Goal: Information Seeking & Learning: Learn about a topic

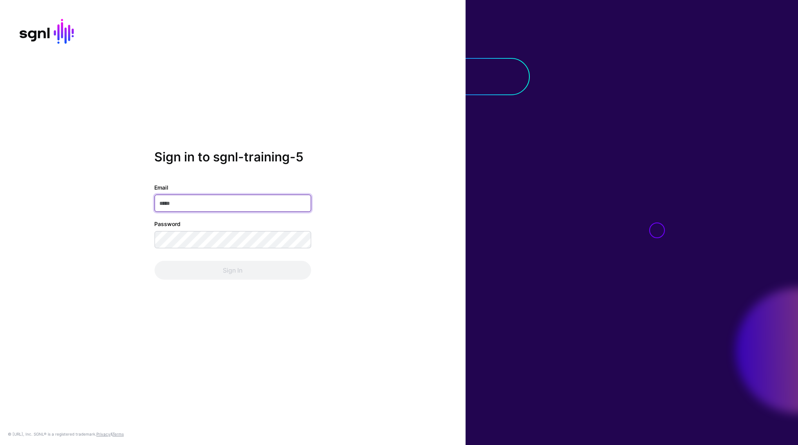
click at [227, 202] on input "Email" at bounding box center [232, 203] width 157 height 17
paste input "**********"
type input "**********"
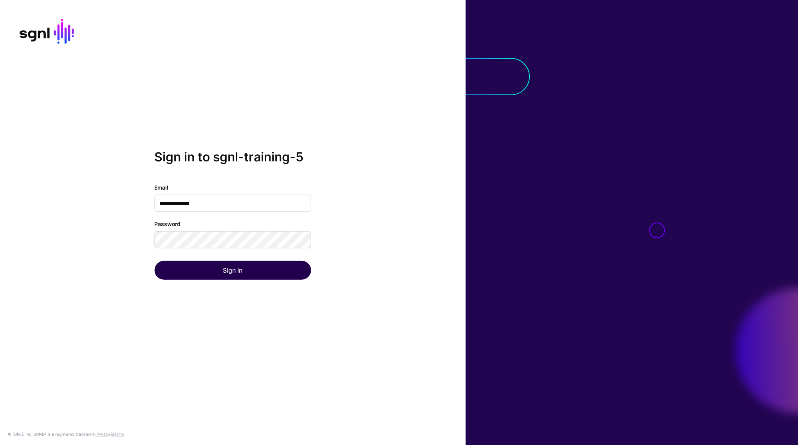
click at [208, 267] on button "Sign In" at bounding box center [232, 270] width 157 height 19
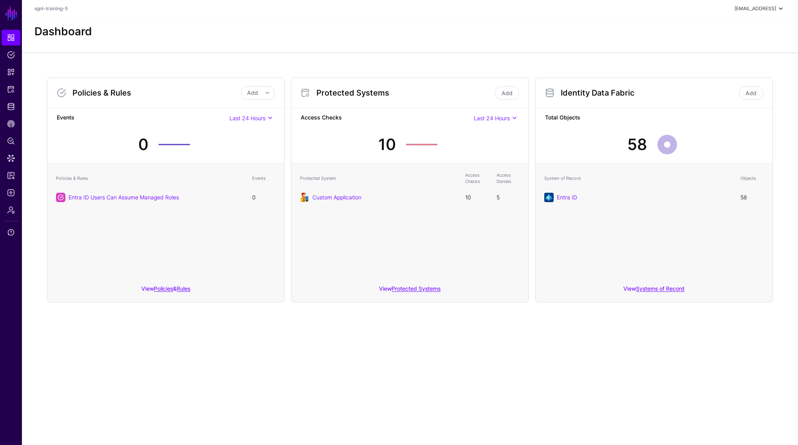
click at [778, 11] on span at bounding box center [780, 8] width 9 height 9
click at [439, 25] on div "Dashboard" at bounding box center [409, 31] width 757 height 13
click at [9, 16] on link "SGNL" at bounding box center [11, 13] width 13 height 17
click at [13, 36] on span "Dashboard" at bounding box center [11, 38] width 8 height 8
click at [13, 432] on link at bounding box center [11, 433] width 22 height 9
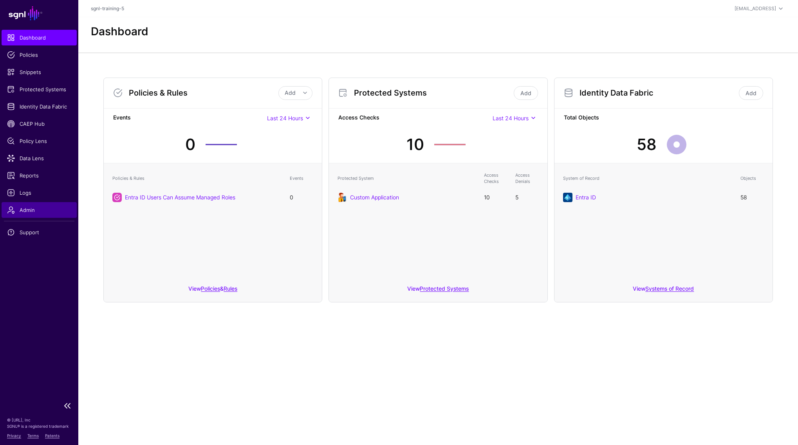
click at [27, 210] on span "Admin" at bounding box center [39, 210] width 64 height 8
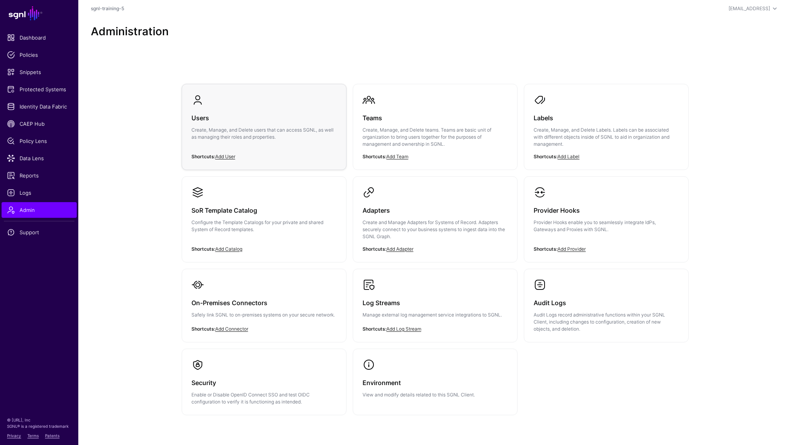
click at [193, 126] on div "Users Create, Manage, and Delete users that can access SGNL, as well as managin…" at bounding box center [264, 129] width 145 height 47
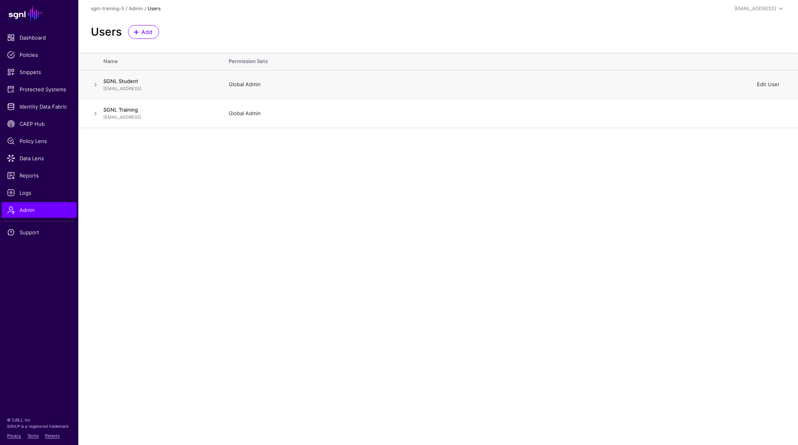
click at [769, 83] on link "Edit User" at bounding box center [768, 84] width 23 height 6
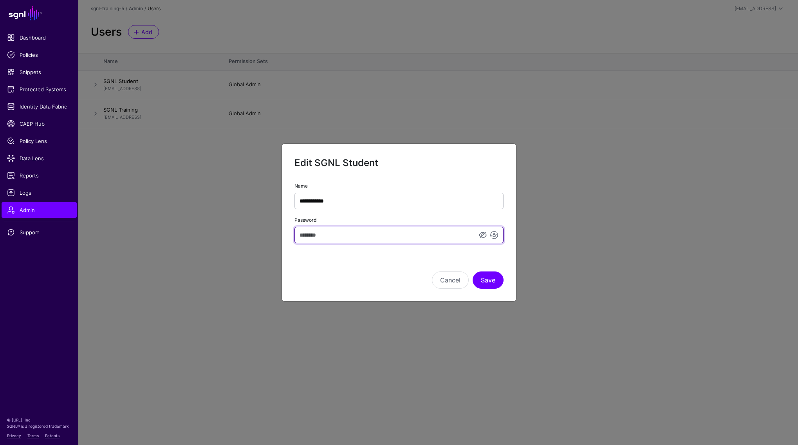
click at [336, 233] on input "Password" at bounding box center [398, 235] width 209 height 16
type input "**********"
click at [487, 282] on button "Save" at bounding box center [488, 279] width 31 height 17
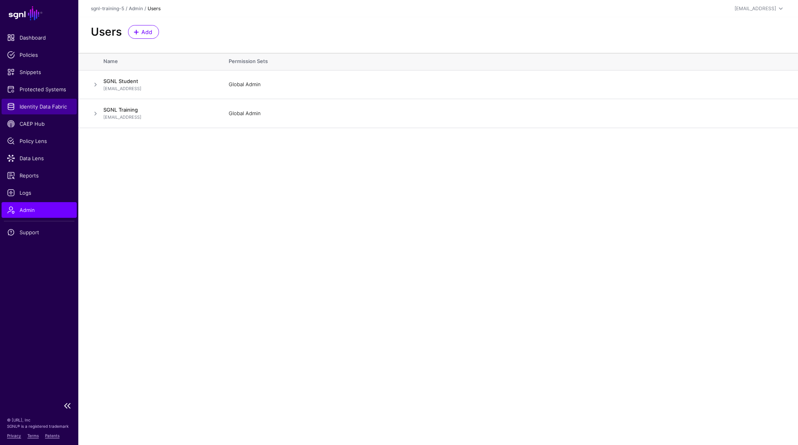
click at [53, 107] on span "Identity Data Fabric" at bounding box center [39, 107] width 64 height 8
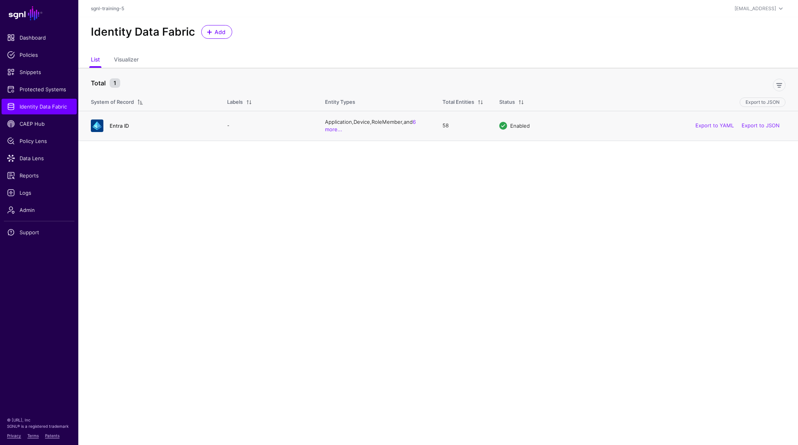
click at [122, 126] on link "Entra ID" at bounding box center [119, 126] width 19 height 6
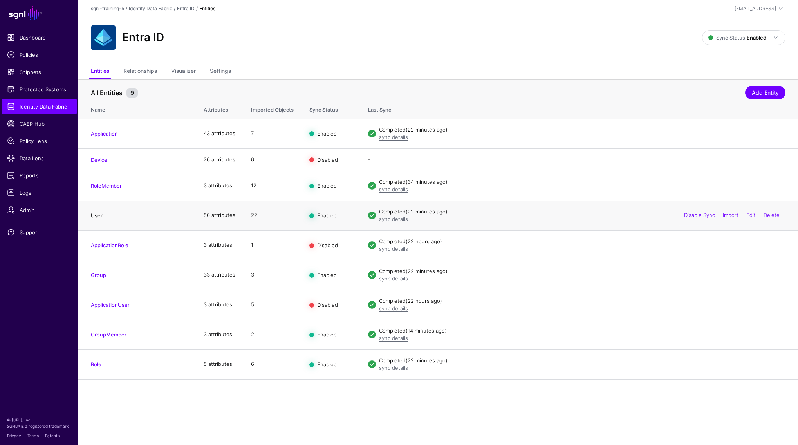
click at [98, 214] on link "User" at bounding box center [97, 215] width 12 height 6
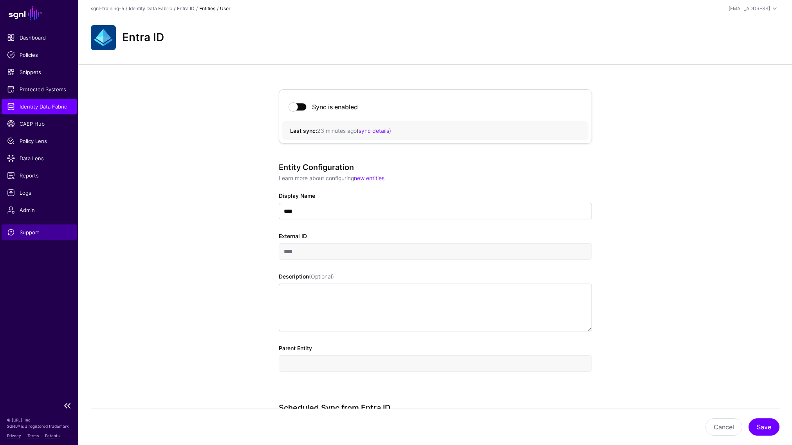
scroll to position [367, 0]
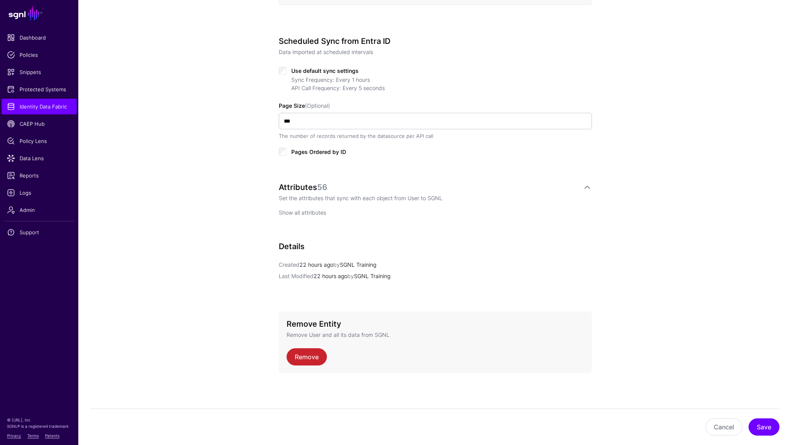
click at [295, 215] on link "Show all attributes" at bounding box center [302, 212] width 47 height 7
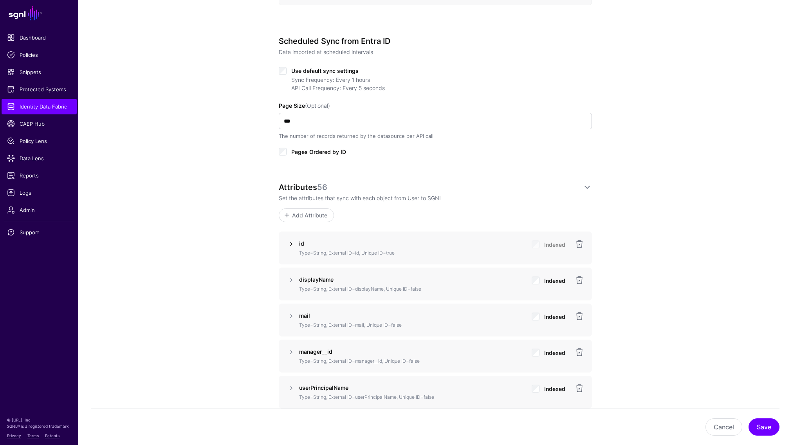
click at [292, 245] on link at bounding box center [291, 243] width 9 height 9
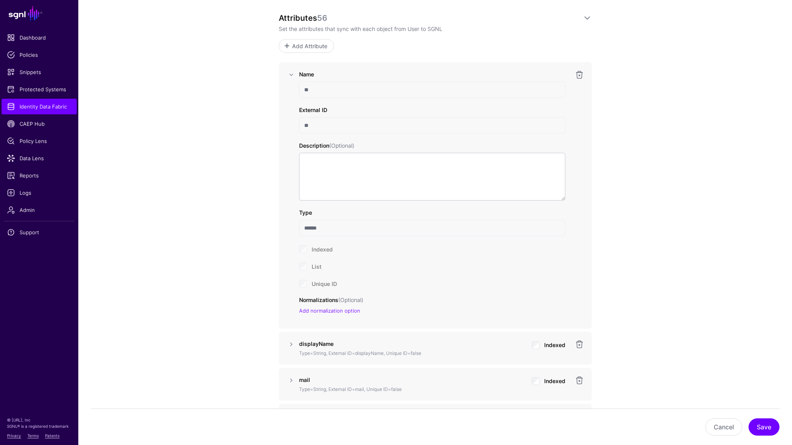
scroll to position [613, 0]
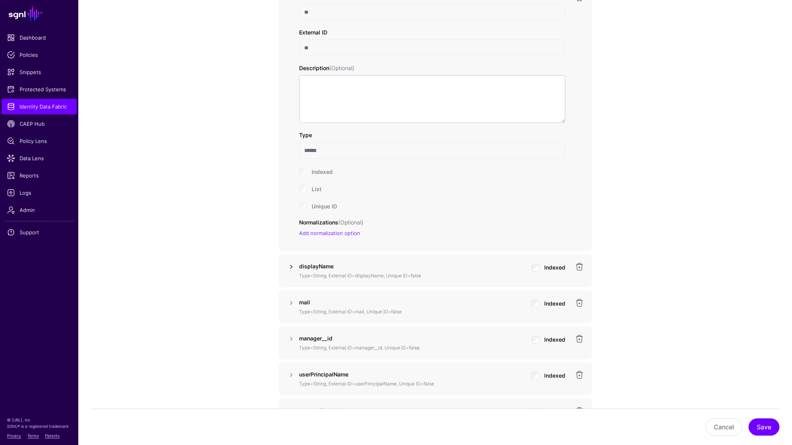
click at [292, 266] on link at bounding box center [291, 266] width 9 height 9
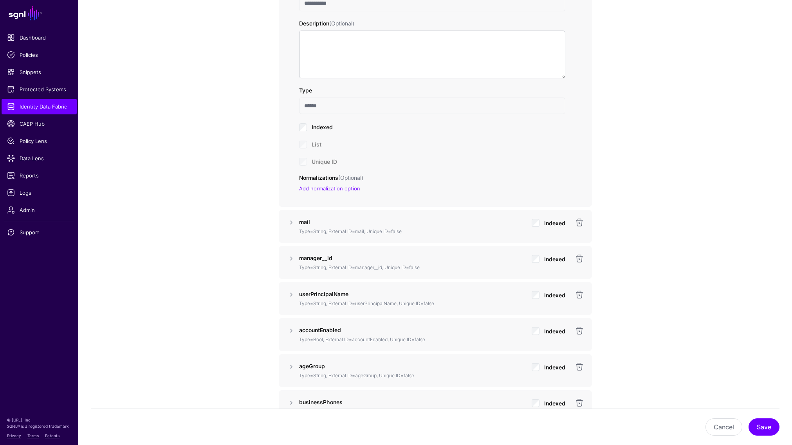
scroll to position [932, 0]
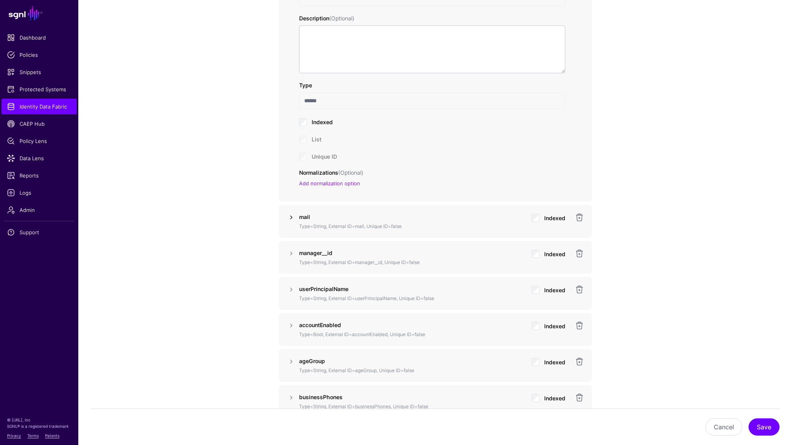
click at [294, 213] on link at bounding box center [291, 217] width 9 height 9
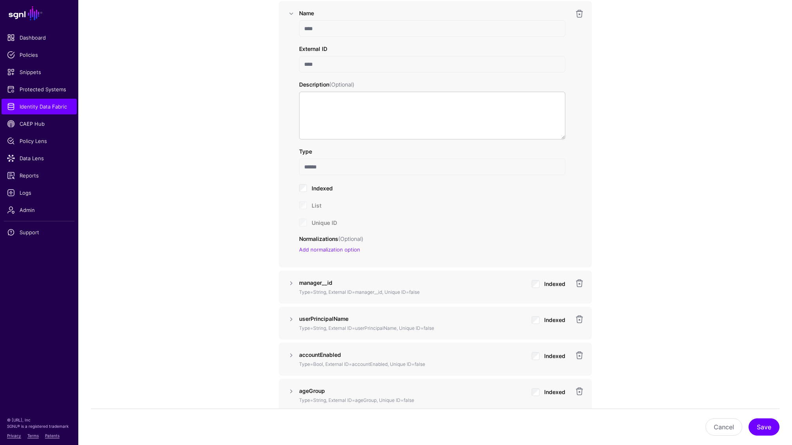
scroll to position [1170, 0]
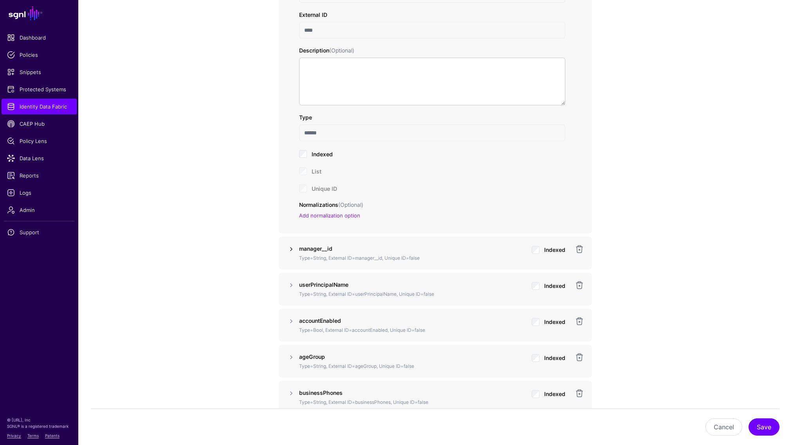
click at [291, 249] on link at bounding box center [291, 248] width 9 height 9
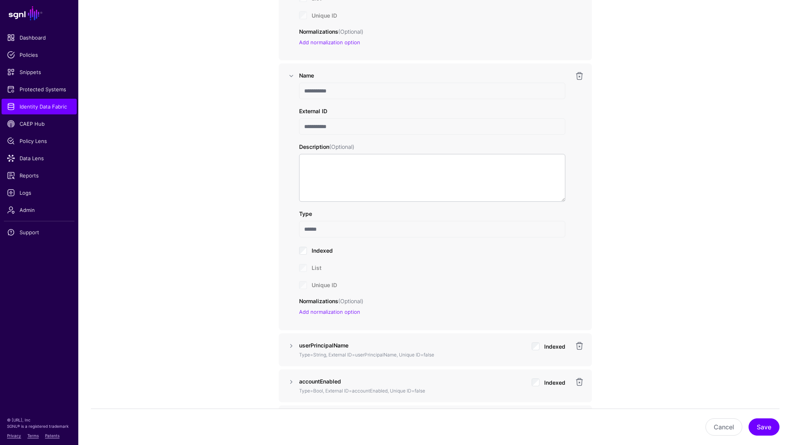
scroll to position [1381, 0]
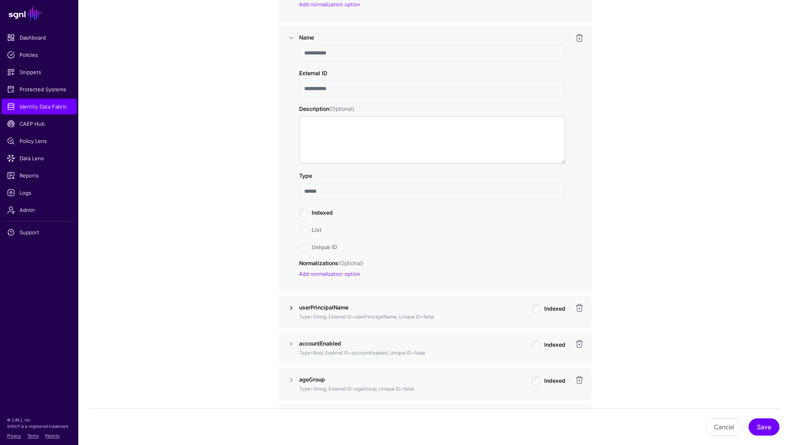
click at [293, 303] on link at bounding box center [291, 307] width 9 height 9
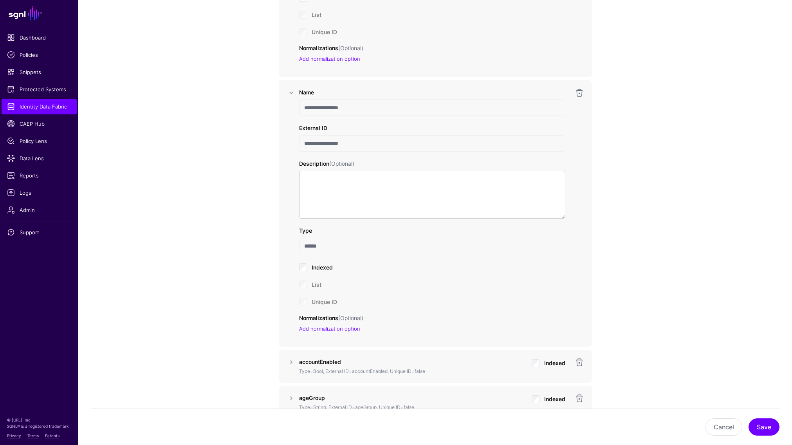
scroll to position [1681, 0]
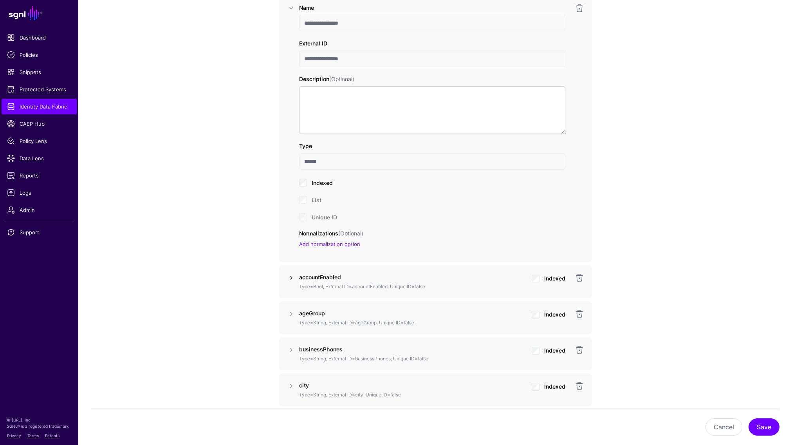
click at [290, 277] on link at bounding box center [291, 277] width 9 height 9
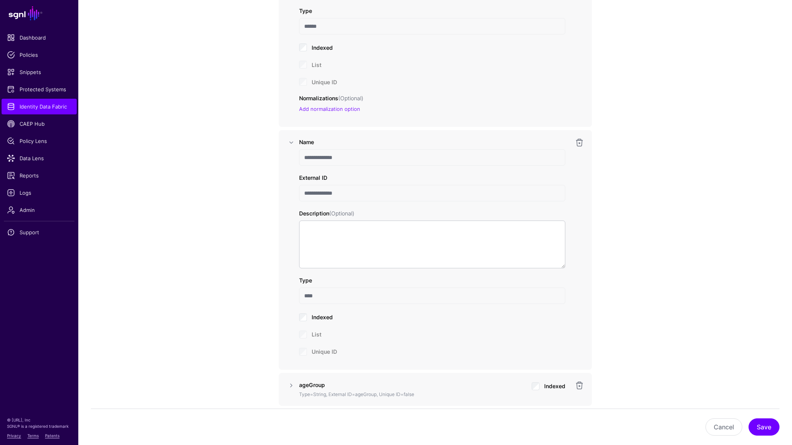
scroll to position [1897, 0]
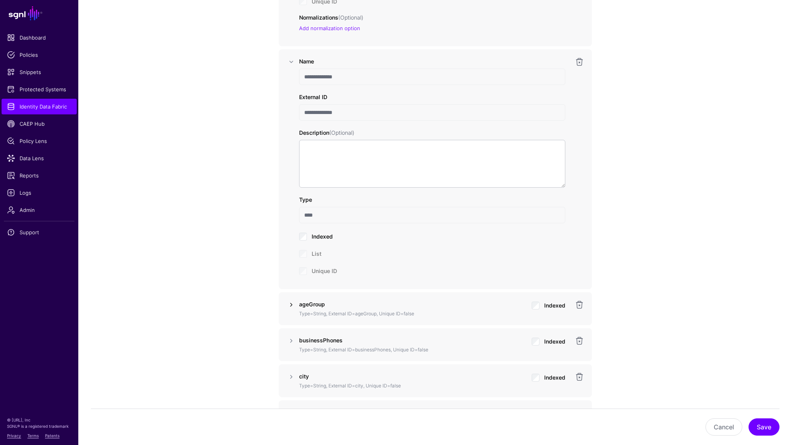
click at [292, 303] on link at bounding box center [291, 304] width 9 height 9
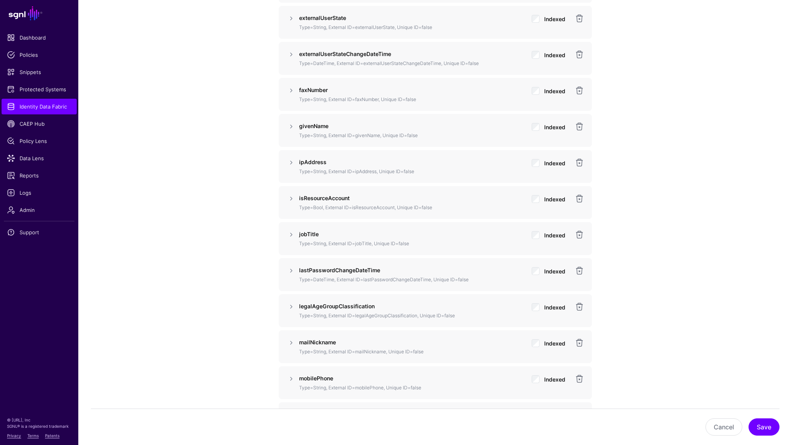
scroll to position [3029, 0]
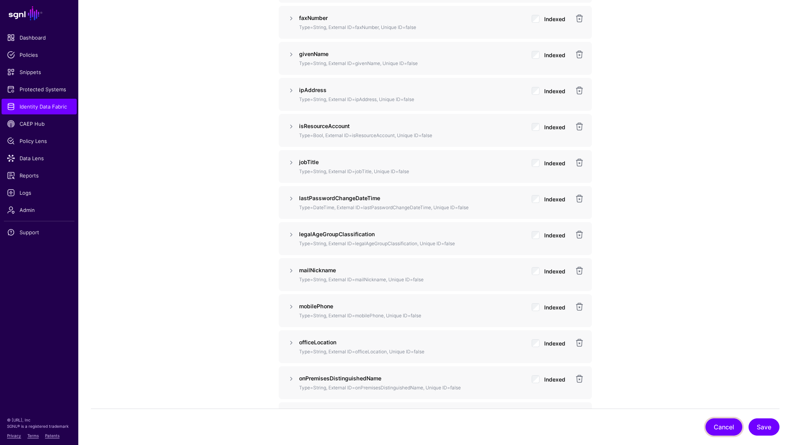
click at [723, 430] on button "Cancel" at bounding box center [724, 426] width 37 height 17
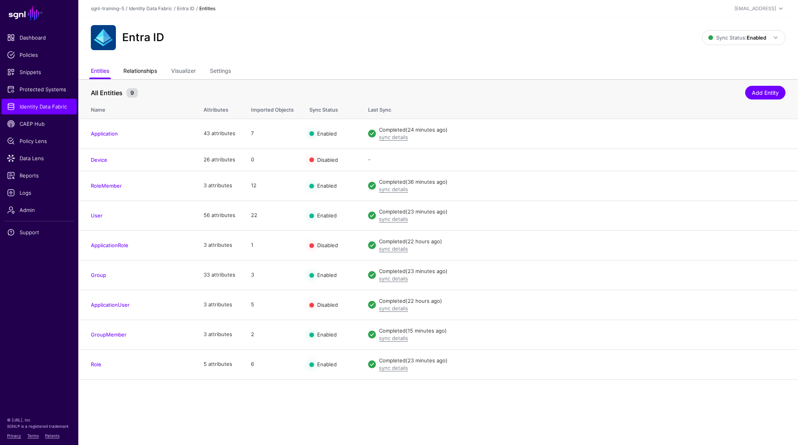
click at [147, 75] on link "Relationships" at bounding box center [140, 71] width 34 height 15
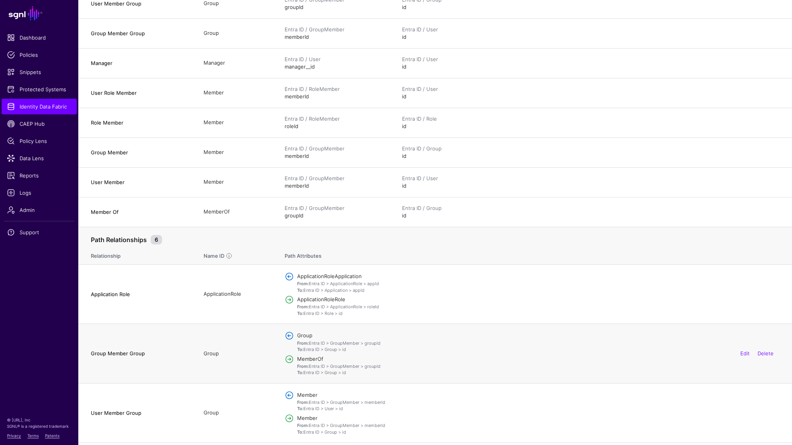
scroll to position [370, 0]
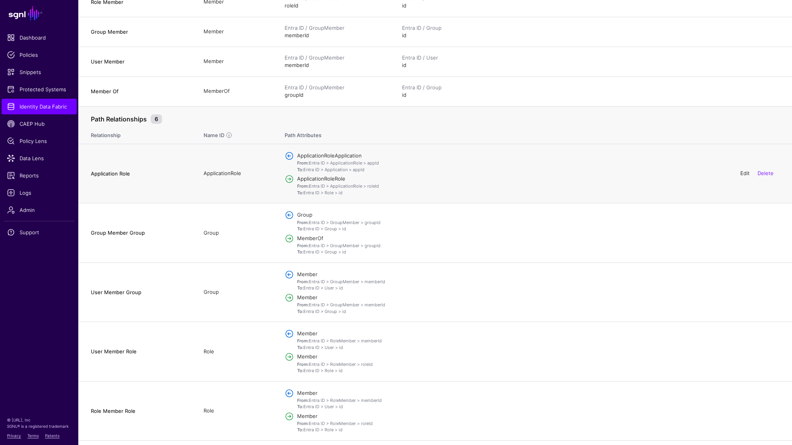
click at [745, 170] on link "Edit" at bounding box center [745, 173] width 9 height 6
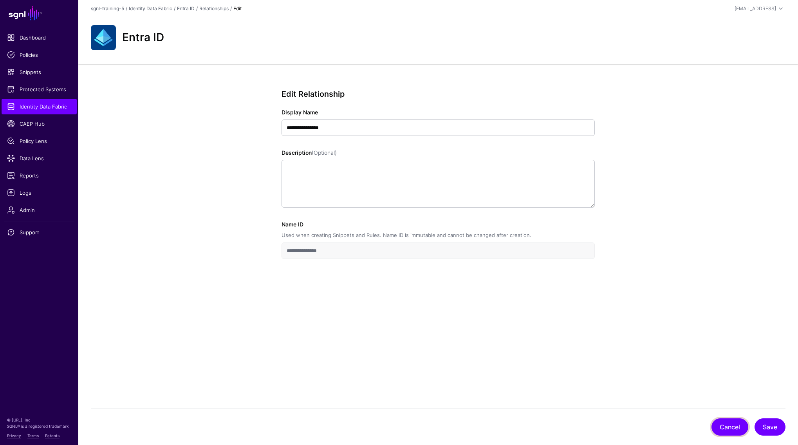
click at [735, 428] on button "Cancel" at bounding box center [730, 426] width 37 height 17
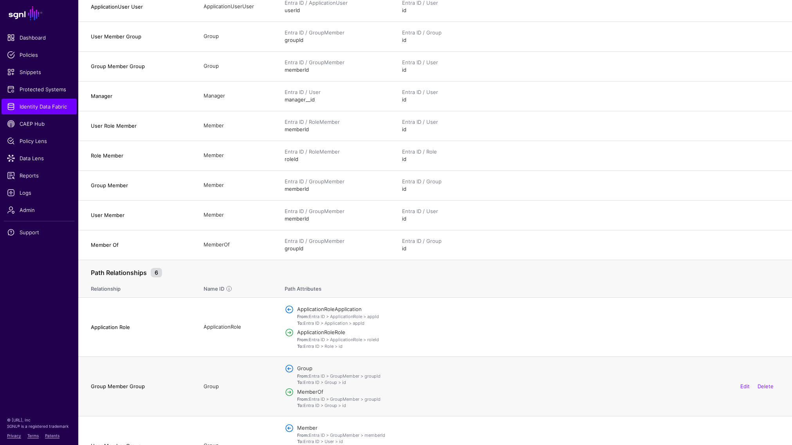
scroll to position [351, 0]
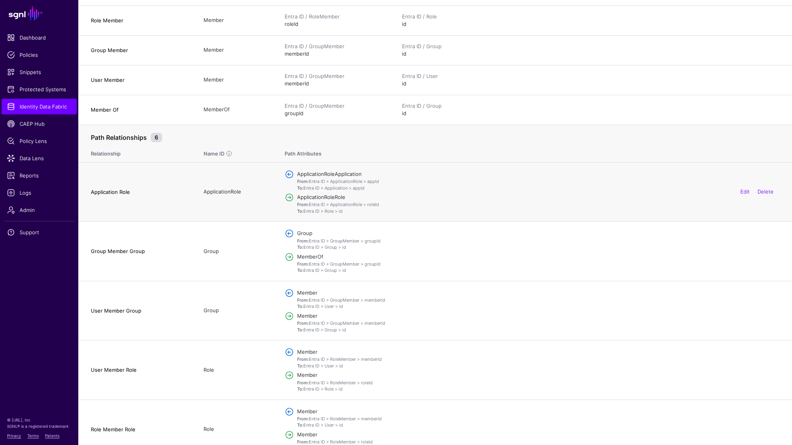
click at [124, 188] on h4 "Application Role" at bounding box center [139, 191] width 97 height 7
click at [743, 188] on link "Edit" at bounding box center [745, 191] width 9 height 6
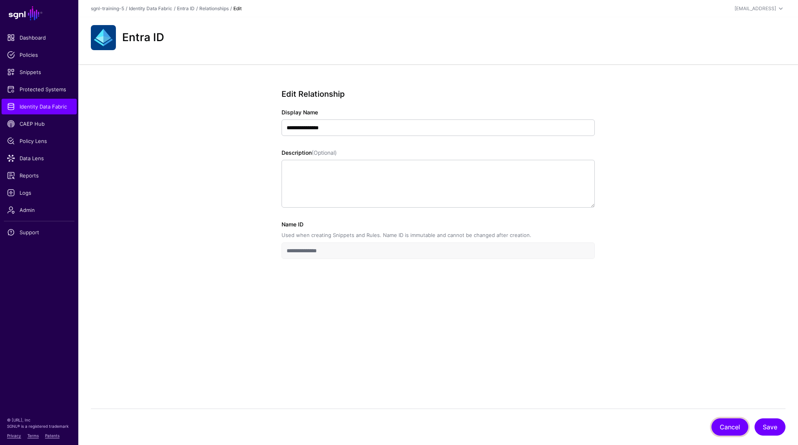
click at [730, 430] on button "Cancel" at bounding box center [730, 426] width 37 height 17
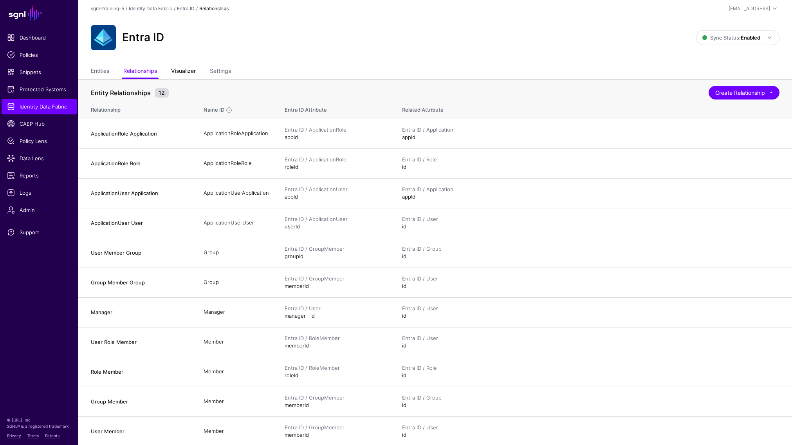
click at [189, 74] on link "Visualizer" at bounding box center [183, 71] width 25 height 15
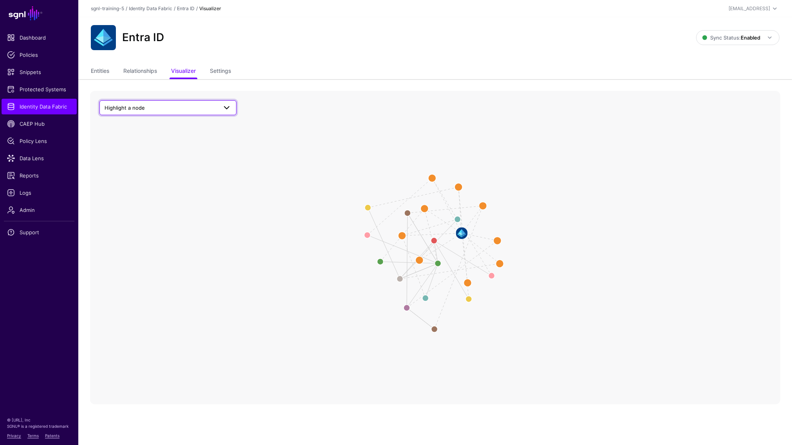
click at [226, 108] on span at bounding box center [226, 107] width 9 height 9
click at [124, 199] on button "User" at bounding box center [171, 204] width 129 height 13
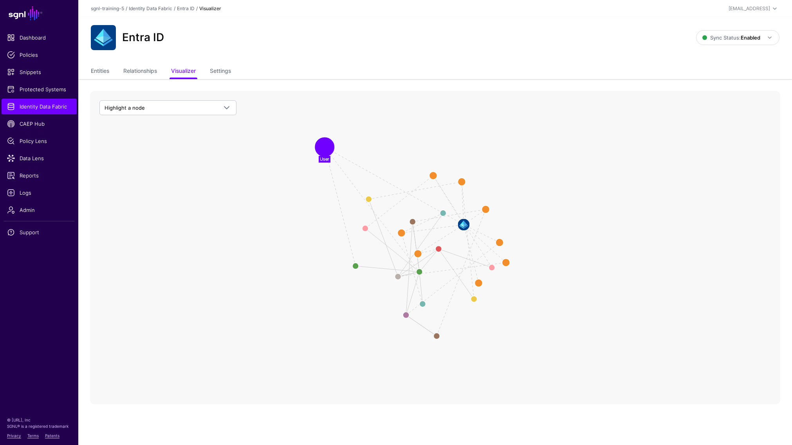
drag, startPoint x: 424, startPoint y: 210, endPoint x: 324, endPoint y: 148, distance: 117.3
click at [324, 148] on circle at bounding box center [325, 147] width 16 height 16
click at [463, 216] on image at bounding box center [463, 217] width 23 height 23
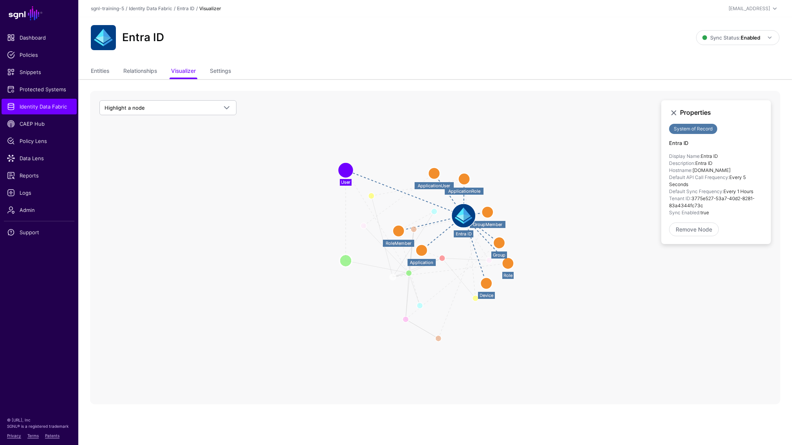
click at [347, 261] on circle at bounding box center [346, 261] width 13 height 13
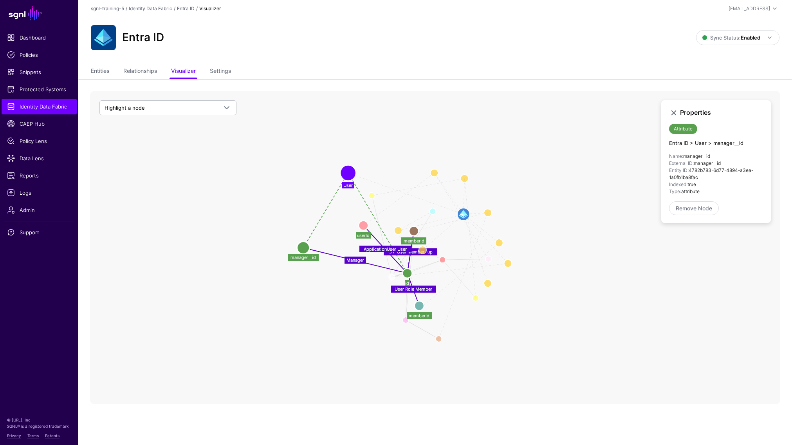
drag, startPoint x: 347, startPoint y: 261, endPoint x: 306, endPoint y: 249, distance: 43.4
click at [306, 249] on circle at bounding box center [303, 247] width 13 height 13
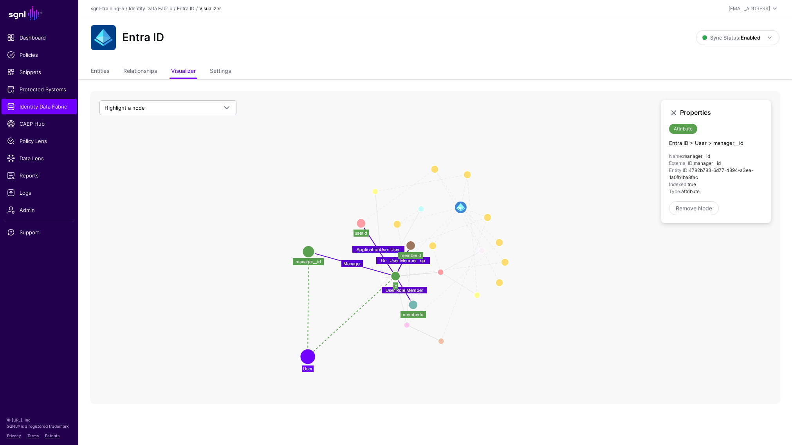
drag, startPoint x: 357, startPoint y: 182, endPoint x: 312, endPoint y: 359, distance: 182.3
click at [312, 359] on circle at bounding box center [308, 356] width 12 height 12
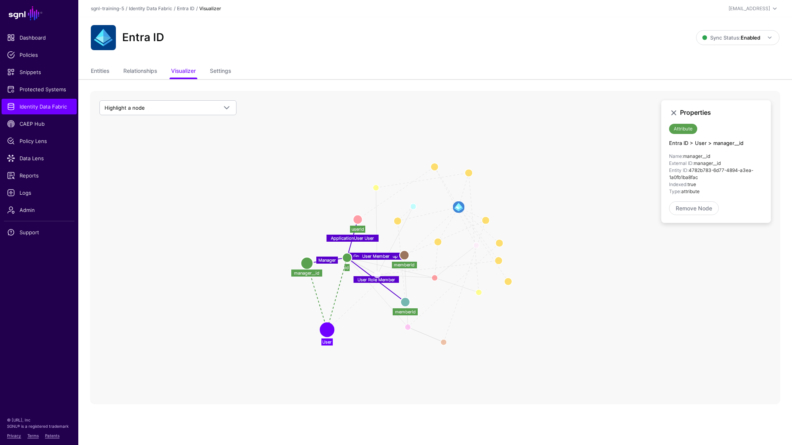
drag, startPoint x: 392, startPoint y: 279, endPoint x: 348, endPoint y: 256, distance: 50.1
click at [348, 256] on circle at bounding box center [346, 257] width 9 height 9
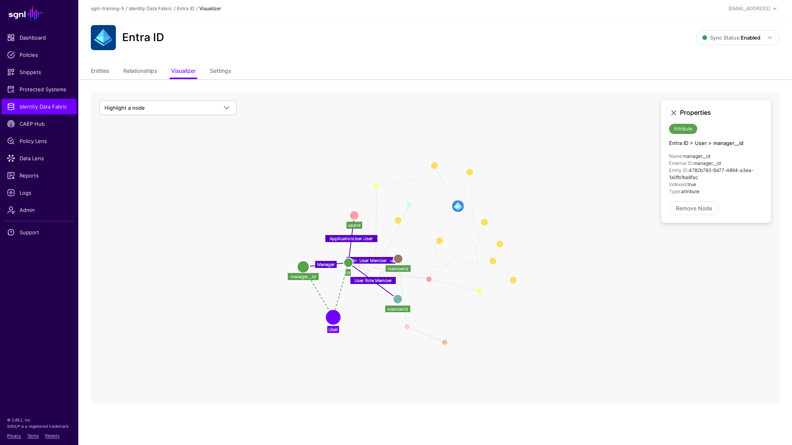
click at [355, 216] on circle at bounding box center [354, 215] width 9 height 9
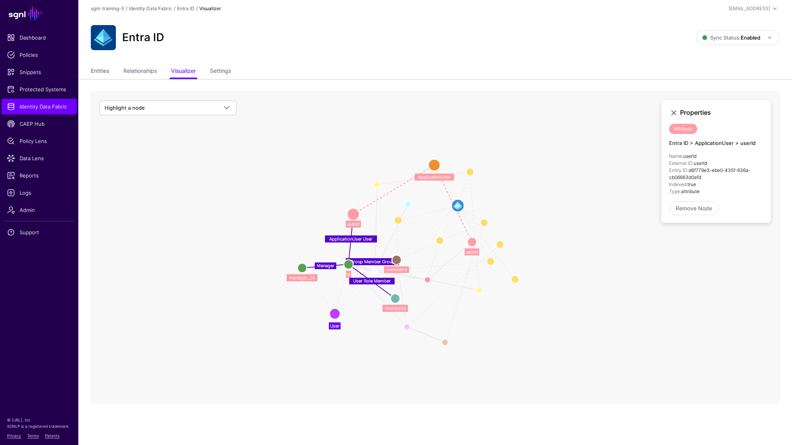
click at [395, 257] on circle at bounding box center [396, 259] width 9 height 9
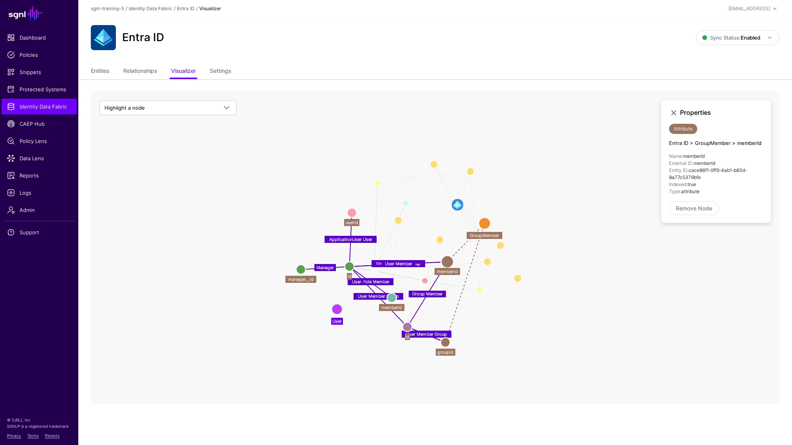
drag, startPoint x: 397, startPoint y: 262, endPoint x: 449, endPoint y: 263, distance: 51.7
click at [449, 263] on circle at bounding box center [447, 261] width 13 height 13
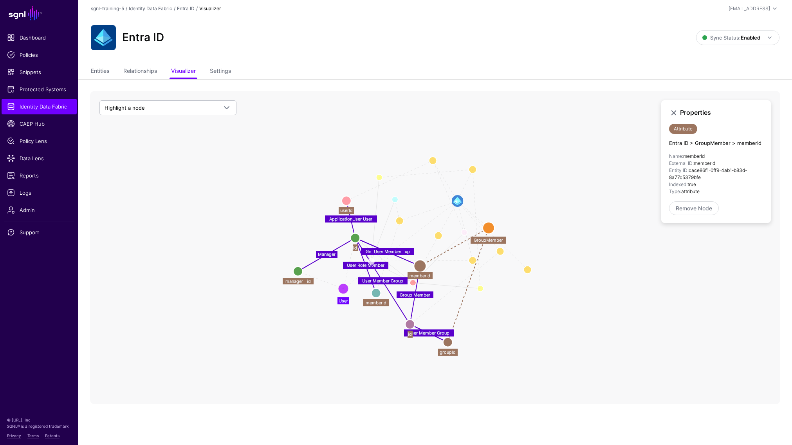
drag, startPoint x: 354, startPoint y: 268, endPoint x: 361, endPoint y: 237, distance: 31.3
click at [360, 237] on circle at bounding box center [354, 237] width 9 height 9
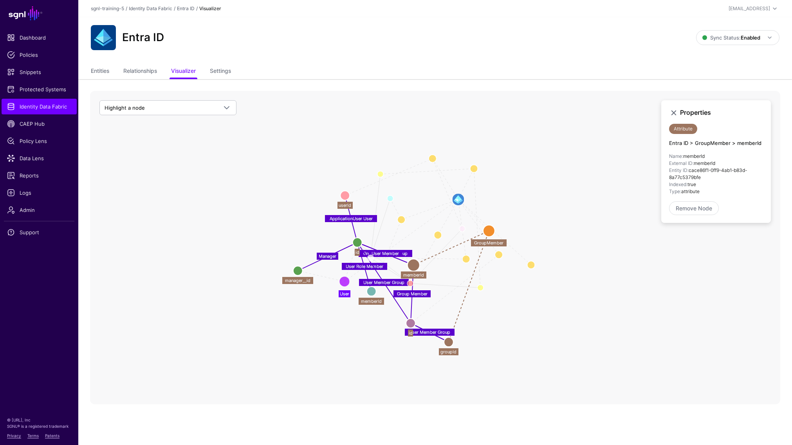
click at [154, 204] on icon "User Member Role User Application Role Member Role Application Role Role Member…" at bounding box center [435, 247] width 690 height 313
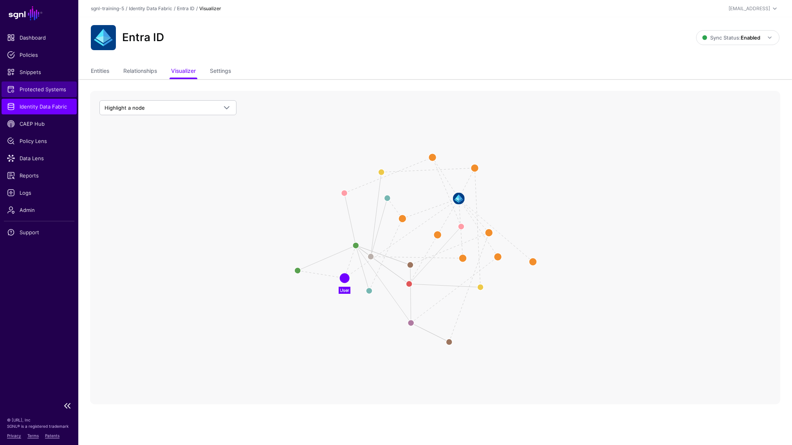
click at [41, 90] on span "Protected Systems" at bounding box center [39, 89] width 64 height 8
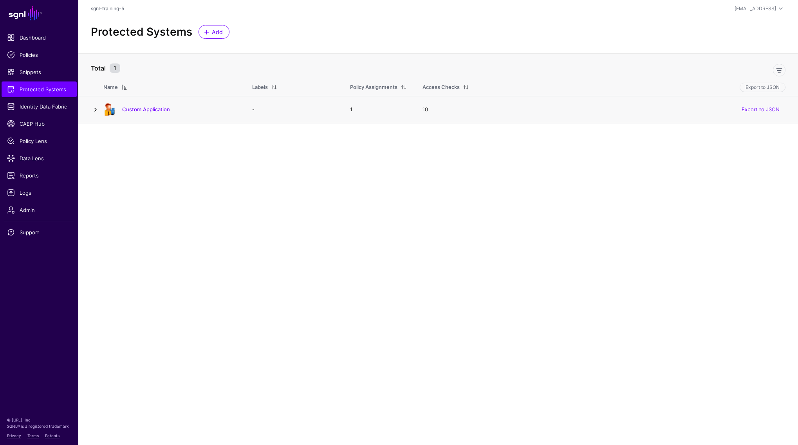
click at [96, 110] on link at bounding box center [95, 109] width 9 height 9
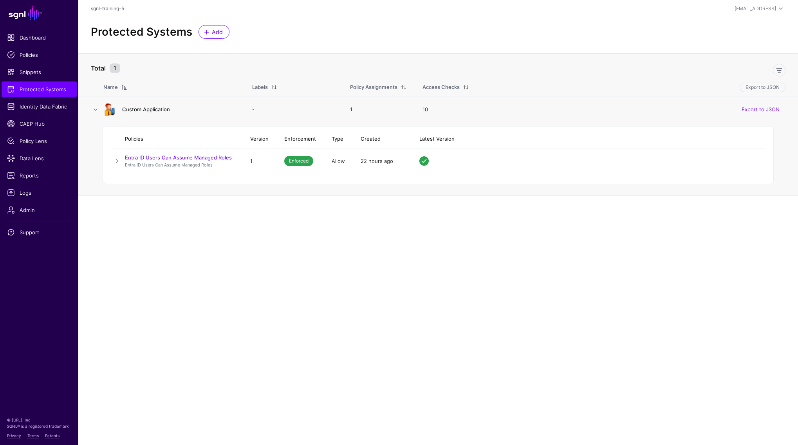
click at [133, 108] on link "Custom Application" at bounding box center [146, 109] width 48 height 6
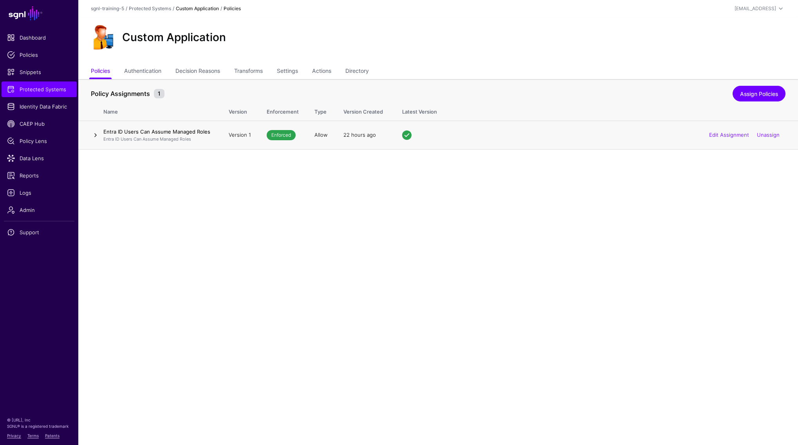
click at [97, 135] on link at bounding box center [95, 134] width 9 height 9
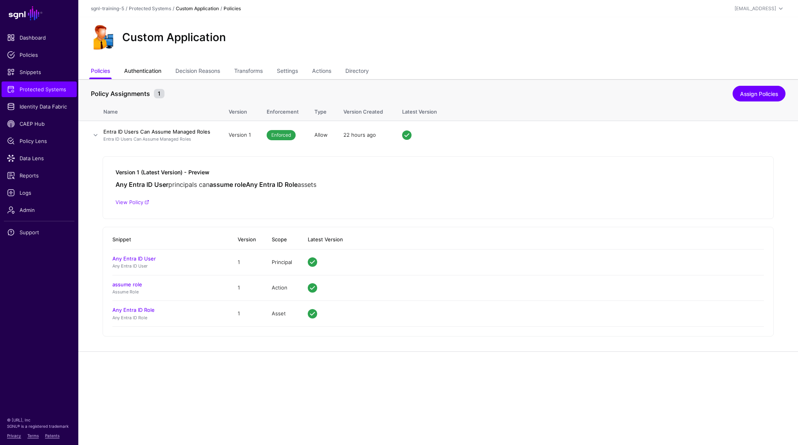
click at [147, 70] on link "Authentication" at bounding box center [142, 71] width 37 height 15
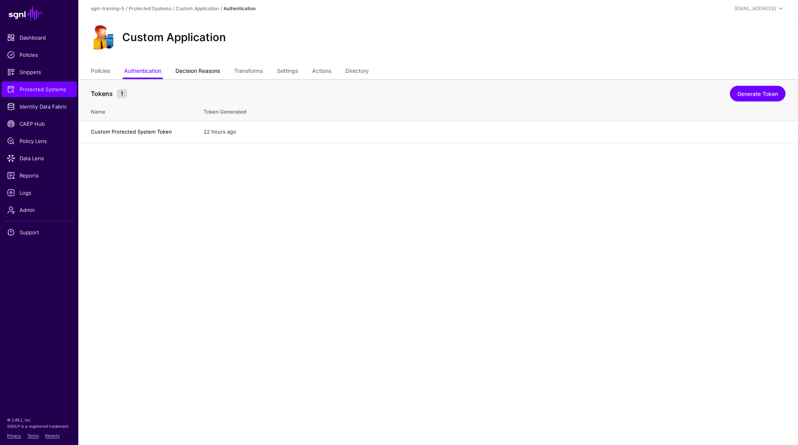
click at [195, 72] on link "Decision Reasons" at bounding box center [197, 71] width 45 height 15
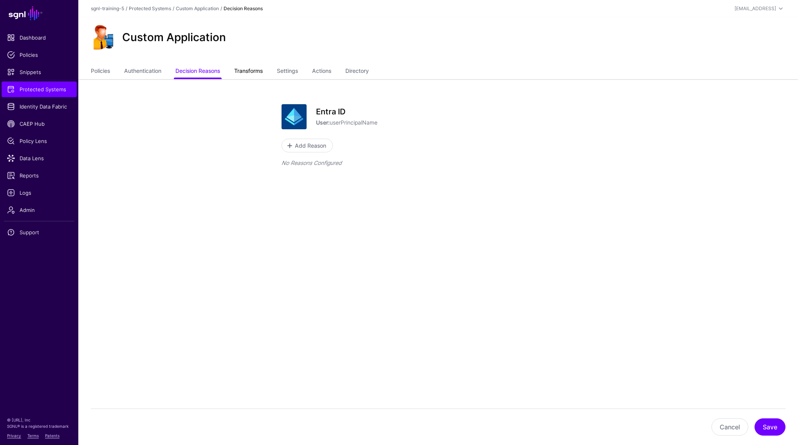
click at [248, 72] on link "Transforms" at bounding box center [248, 71] width 29 height 15
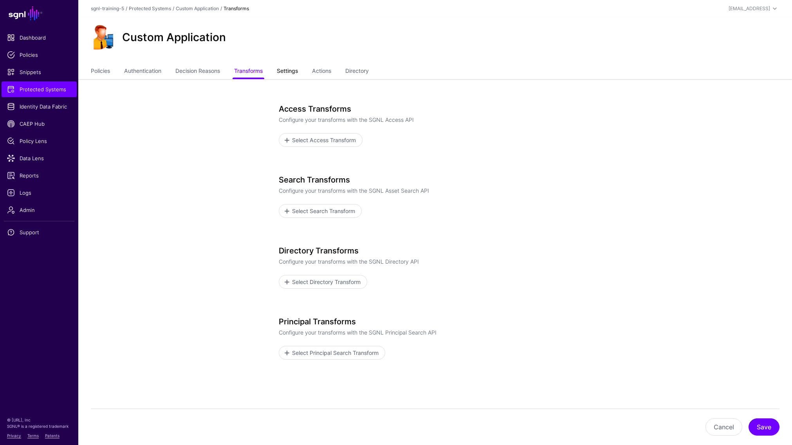
click at [288, 72] on link "Settings" at bounding box center [287, 71] width 21 height 15
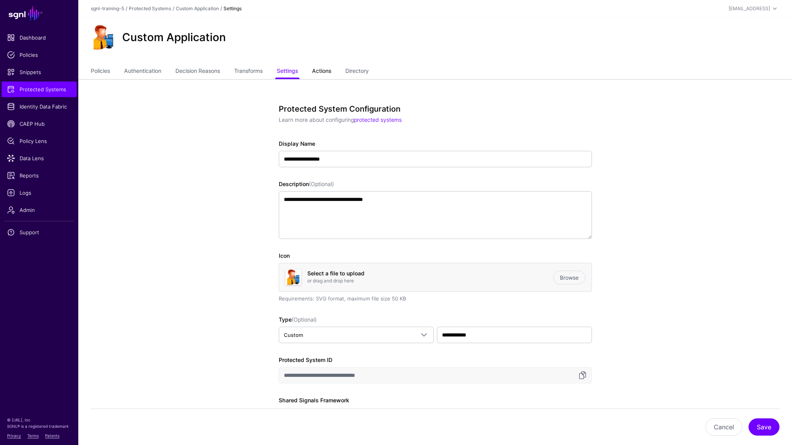
click at [322, 72] on link "Actions" at bounding box center [321, 71] width 19 height 15
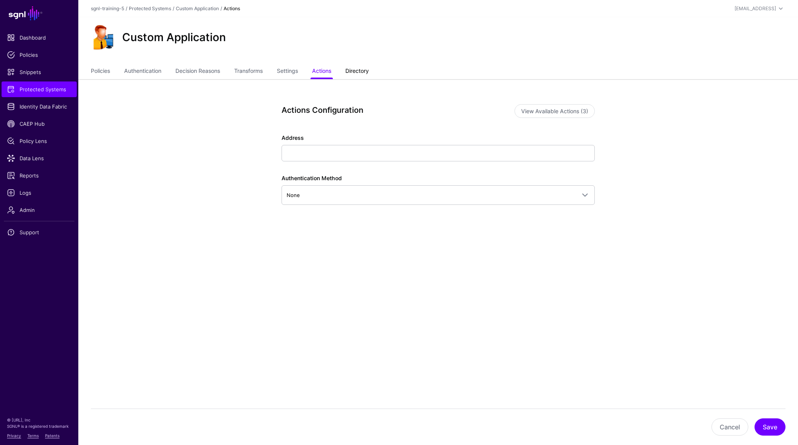
click at [366, 71] on link "Directory" at bounding box center [356, 71] width 23 height 15
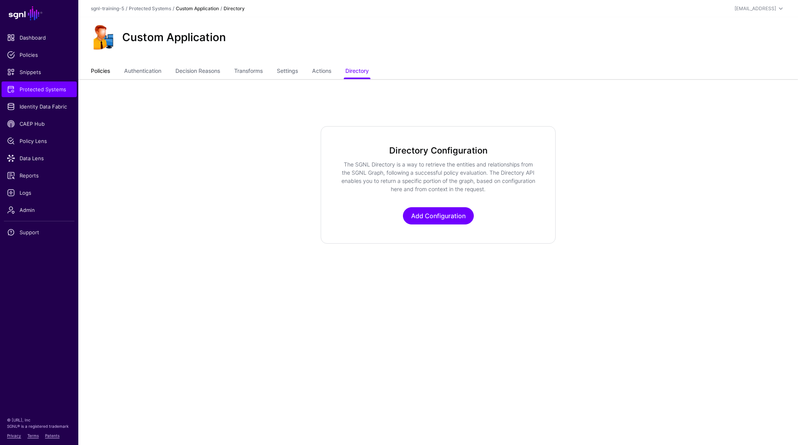
click at [110, 76] on link "Policies" at bounding box center [100, 71] width 19 height 15
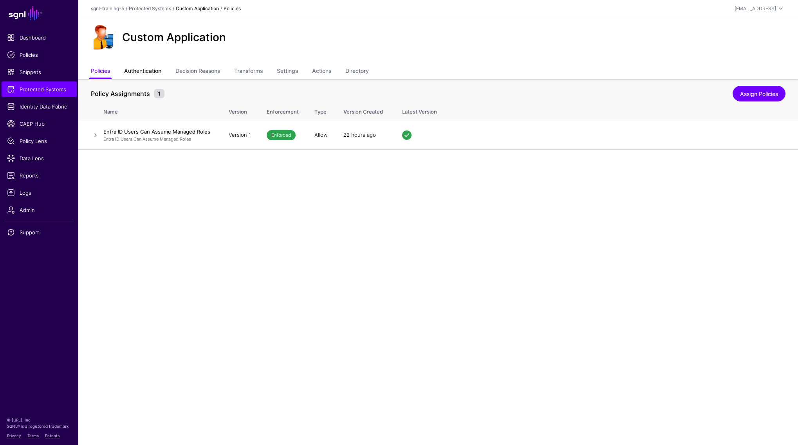
click at [139, 71] on link "Authentication" at bounding box center [142, 71] width 37 height 15
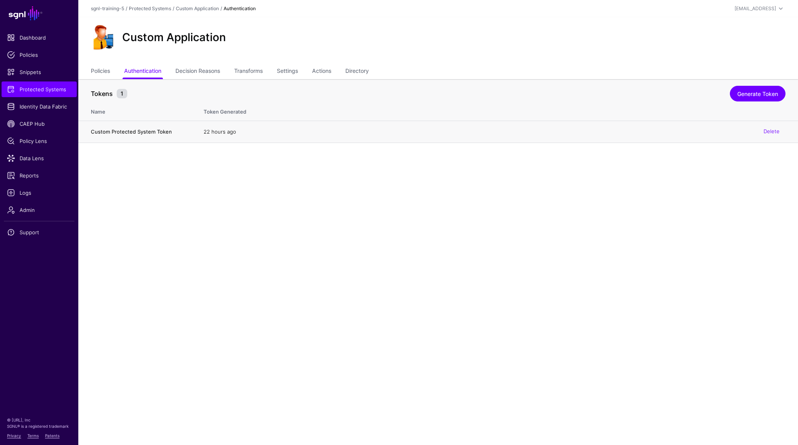
click at [122, 124] on td "Custom Protected System Token" at bounding box center [136, 132] width 117 height 22
click at [124, 131] on h4 "Custom Protected System Token" at bounding box center [139, 131] width 97 height 7
click at [206, 70] on link "Decision Reasons" at bounding box center [197, 71] width 45 height 15
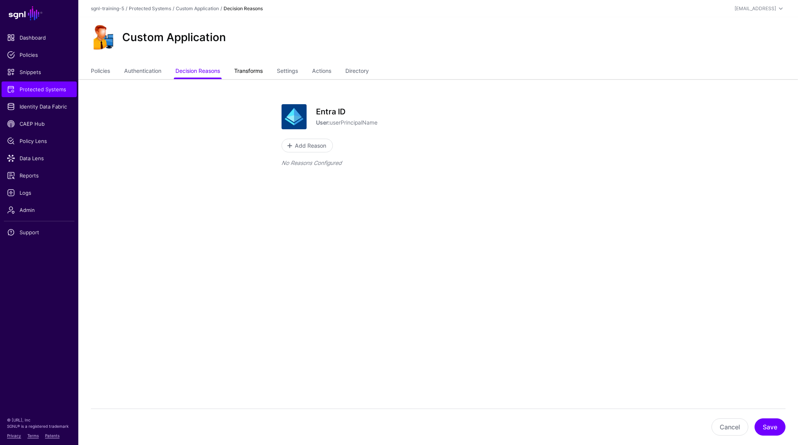
click at [260, 77] on link "Transforms" at bounding box center [248, 71] width 29 height 15
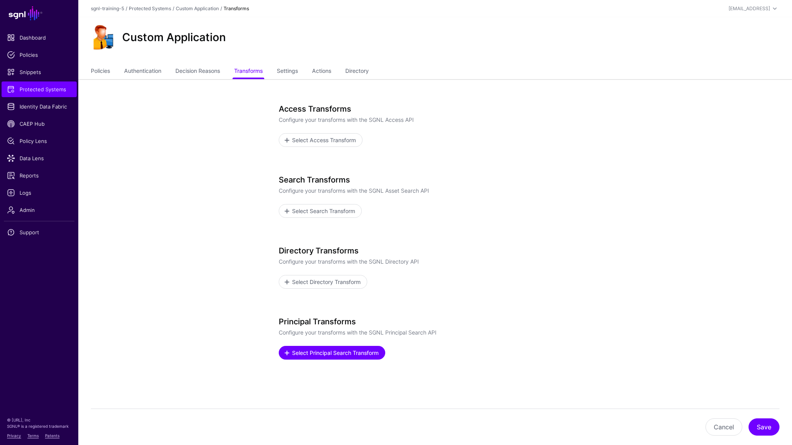
click at [335, 350] on span "Select Principal Search Transform" at bounding box center [335, 353] width 89 height 8
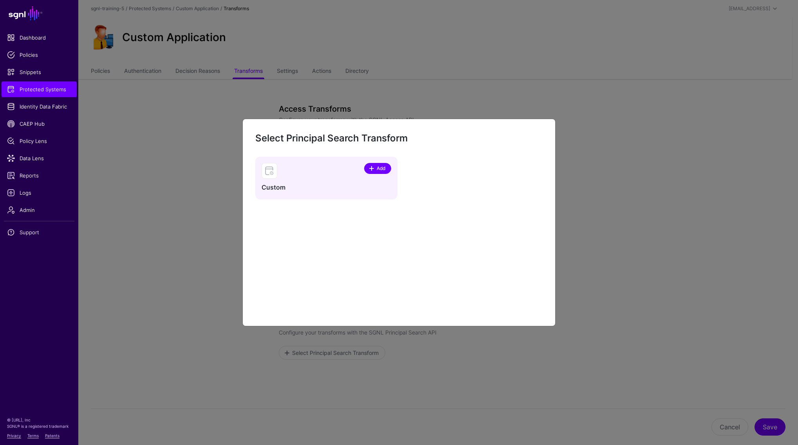
click at [387, 166] on link "Add" at bounding box center [377, 168] width 27 height 11
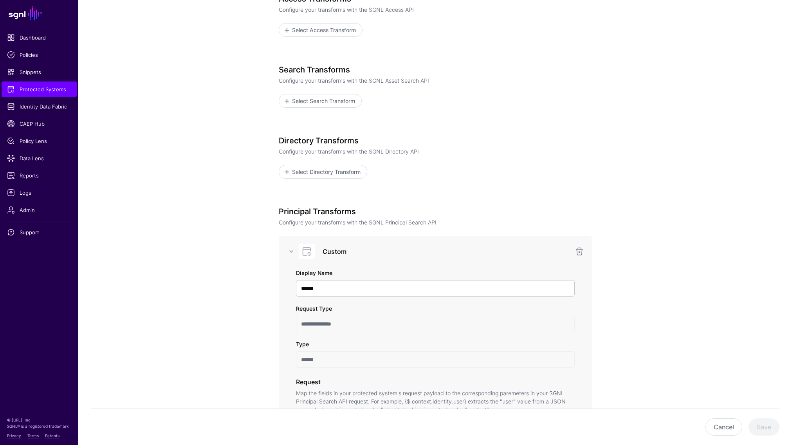
scroll to position [190, 0]
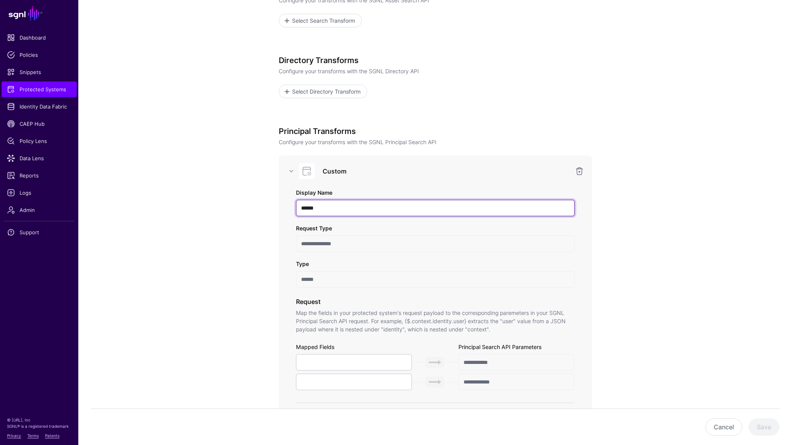
click at [335, 205] on input "******" at bounding box center [435, 208] width 279 height 16
click at [246, 235] on app-integrations-item-transforms "**********" at bounding box center [435, 345] width 714 height 912
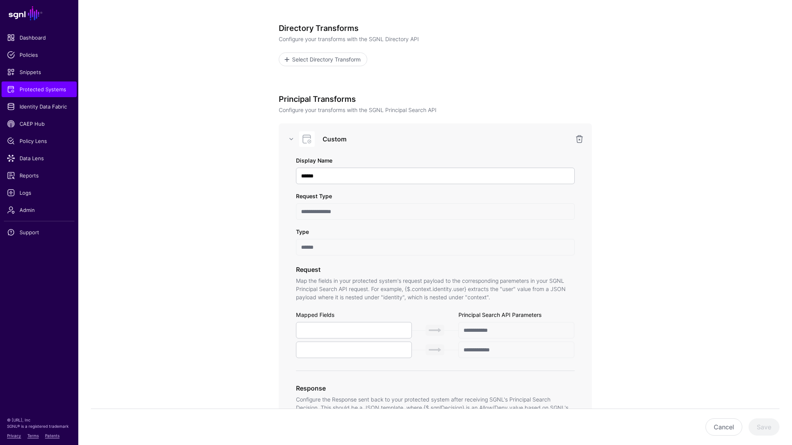
scroll to position [296, 0]
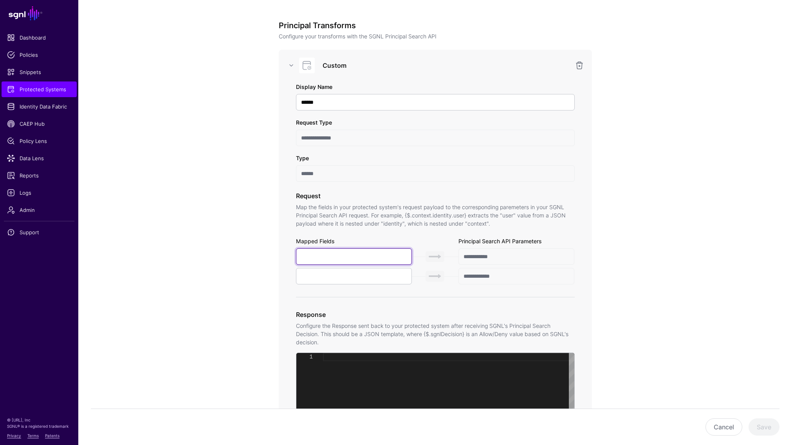
click at [360, 259] on input "text" at bounding box center [354, 256] width 116 height 16
click at [382, 284] on input "text" at bounding box center [354, 276] width 116 height 16
click at [222, 278] on app-integrations-item-transforms "**********" at bounding box center [435, 239] width 714 height 912
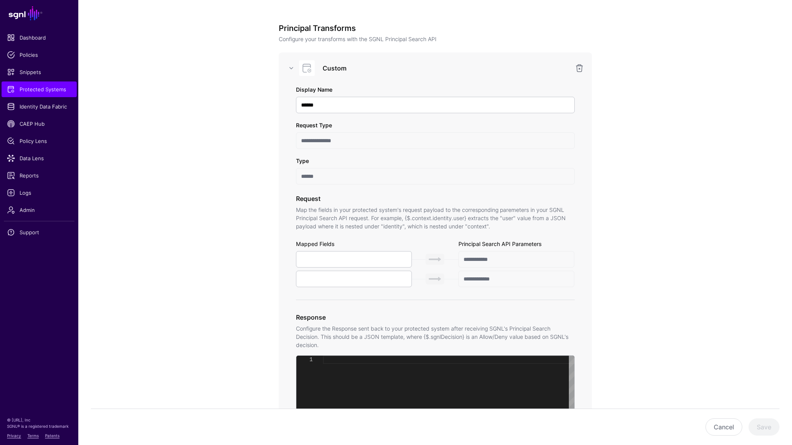
scroll to position [181, 0]
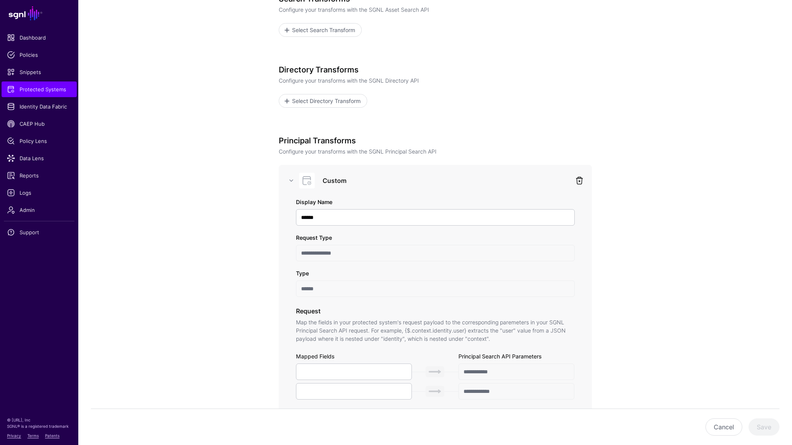
click at [579, 178] on link at bounding box center [579, 180] width 9 height 9
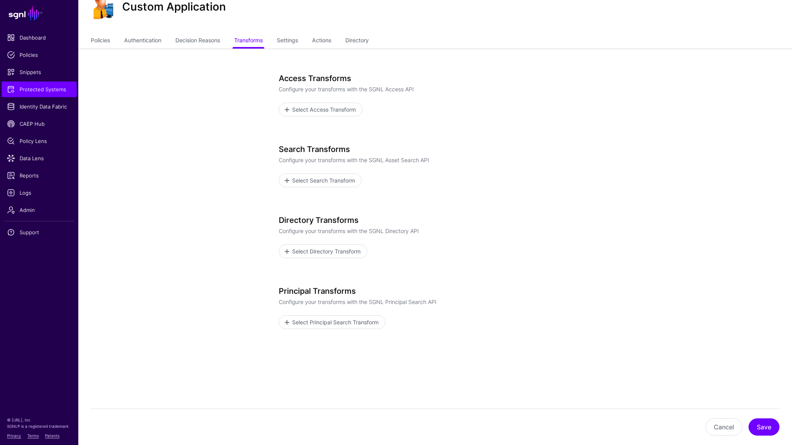
scroll to position [20, 0]
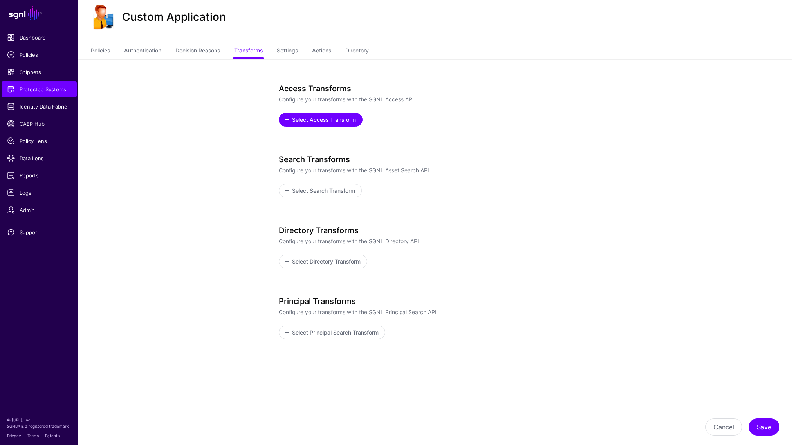
click at [325, 124] on link "Select Access Transform" at bounding box center [321, 120] width 84 height 14
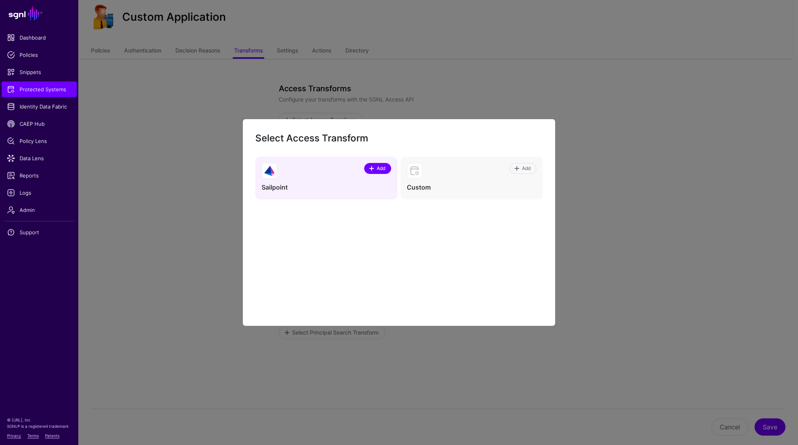
click at [377, 170] on span "Add" at bounding box center [381, 168] width 11 height 7
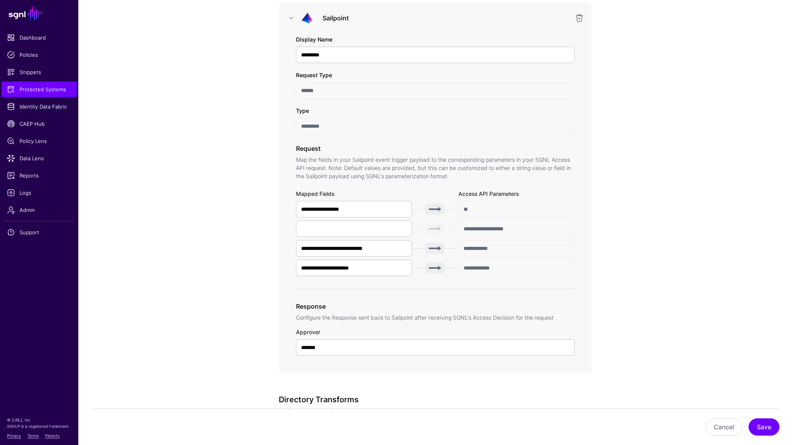
scroll to position [243, 0]
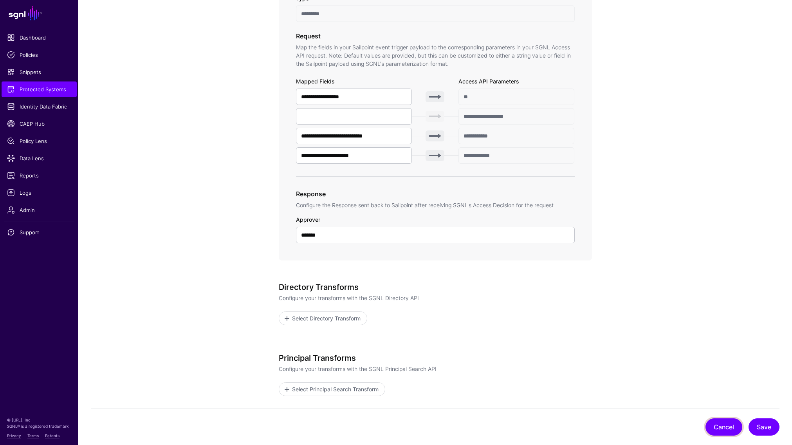
click at [724, 427] on button "Cancel" at bounding box center [724, 426] width 37 height 17
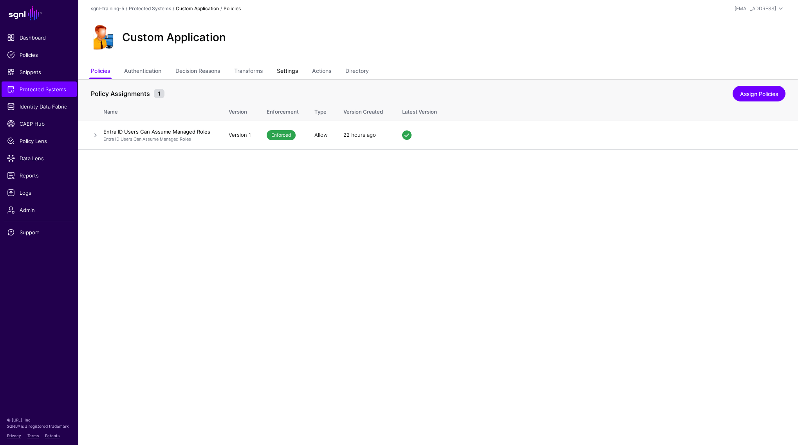
click at [290, 76] on link "Settings" at bounding box center [287, 71] width 21 height 15
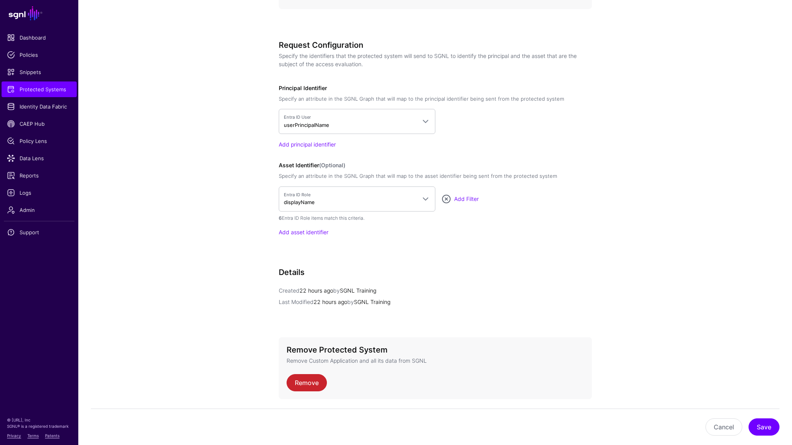
scroll to position [565, 0]
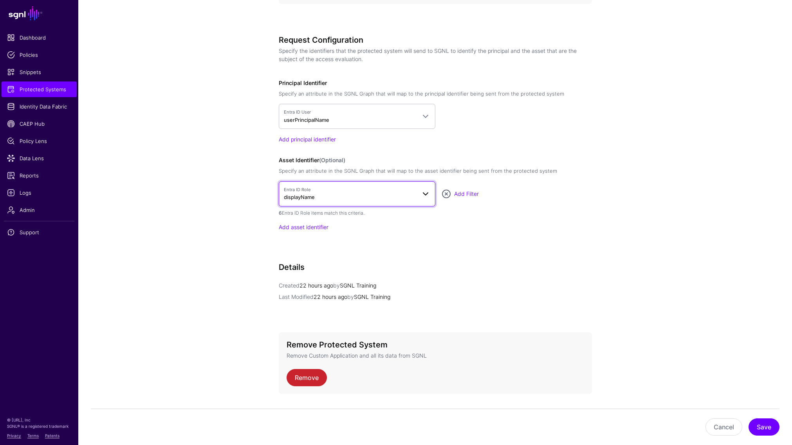
click at [421, 195] on span at bounding box center [425, 193] width 9 height 9
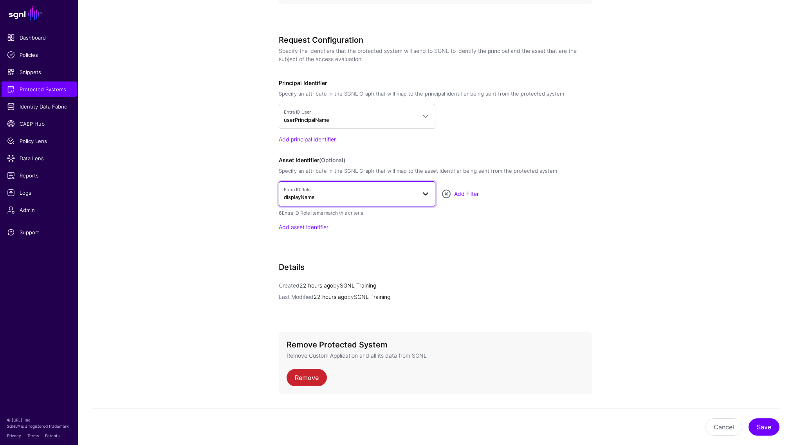
click at [354, 195] on span "Entra ID Role displayName" at bounding box center [350, 193] width 132 height 15
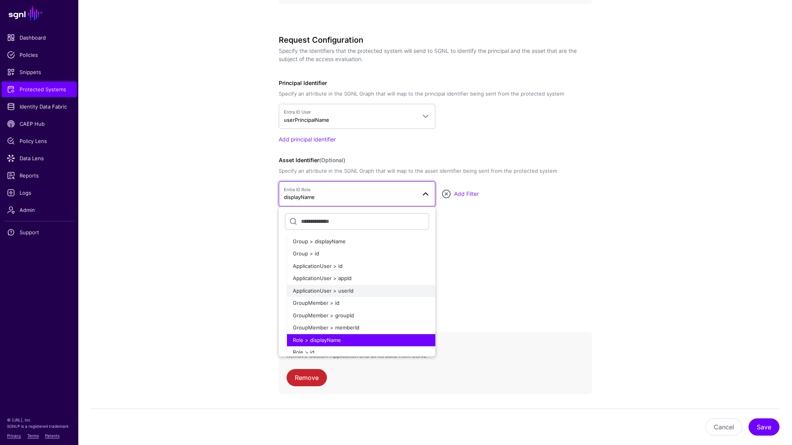
scroll to position [585, 0]
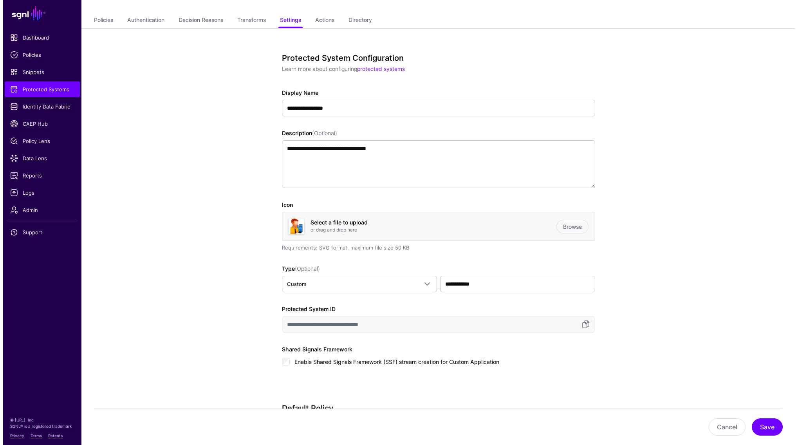
scroll to position [0, 0]
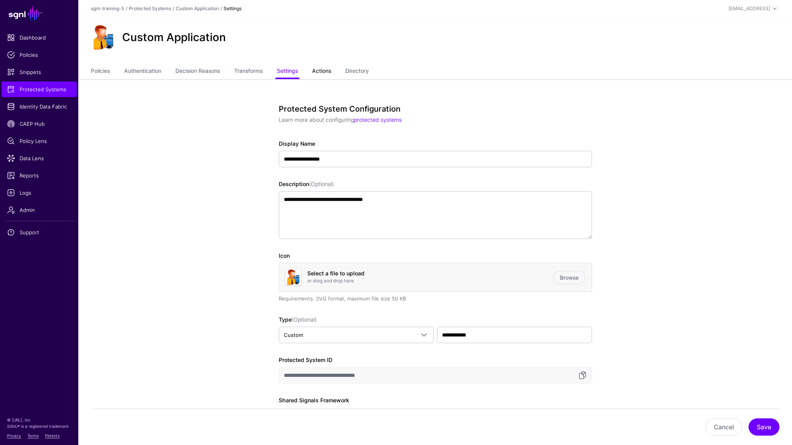
click at [326, 74] on link "Actions" at bounding box center [321, 71] width 19 height 15
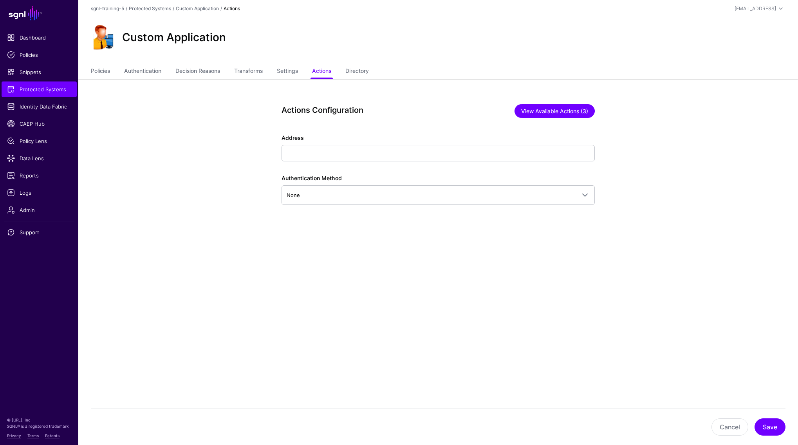
click at [521, 108] on button "View Available Actions (3)" at bounding box center [555, 111] width 80 height 14
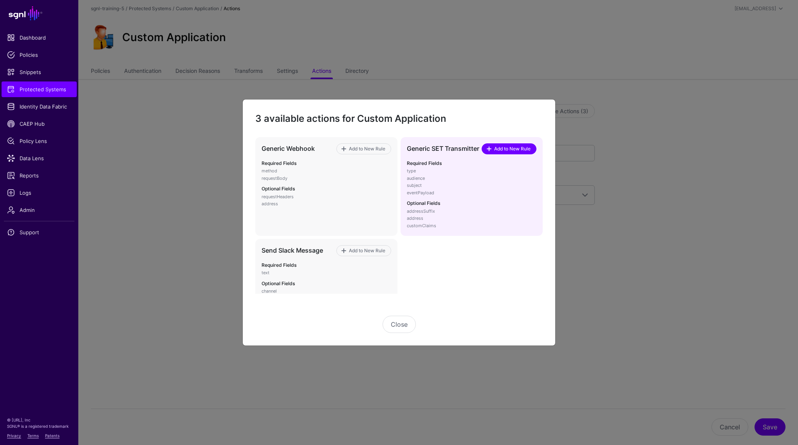
click at [504, 149] on span "Add to New Rule" at bounding box center [512, 148] width 38 height 7
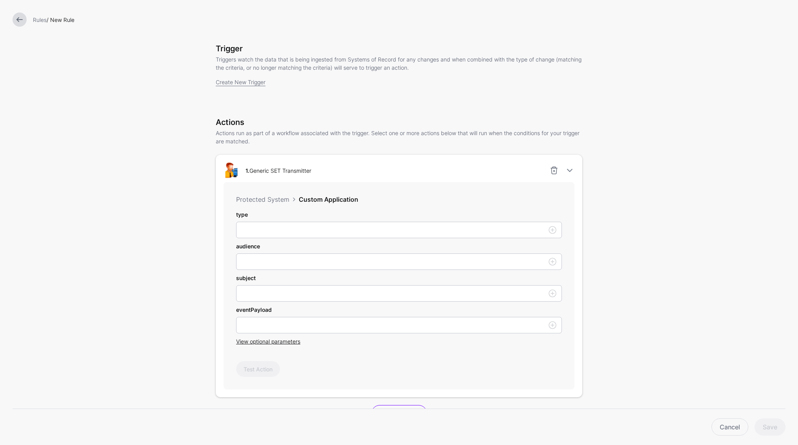
scroll to position [51, 0]
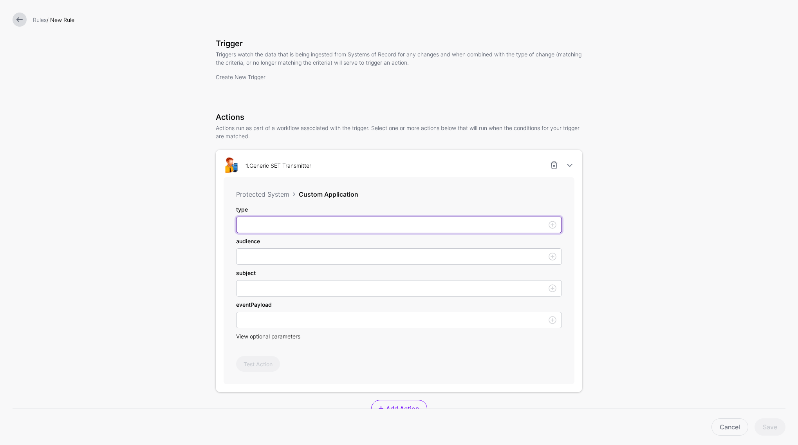
click at [246, 227] on input "type" at bounding box center [399, 225] width 326 height 16
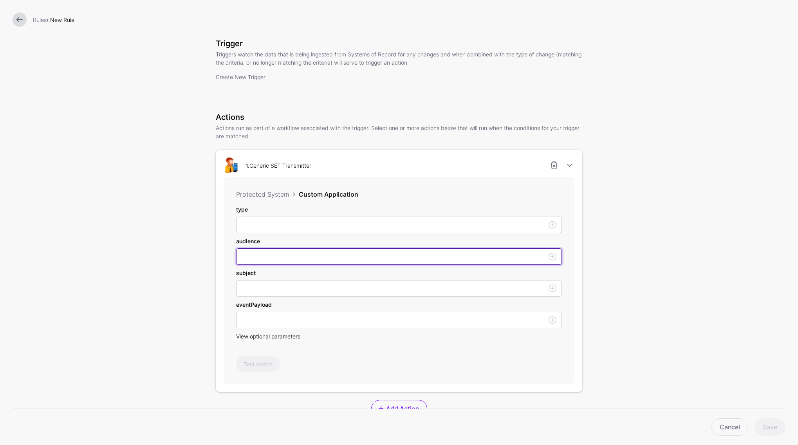
click at [254, 257] on input "type" at bounding box center [399, 256] width 326 height 16
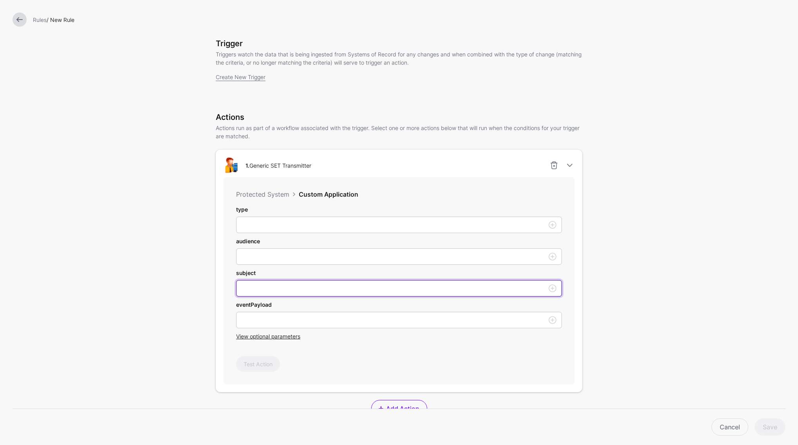
click at [255, 284] on input "type" at bounding box center [399, 288] width 326 height 16
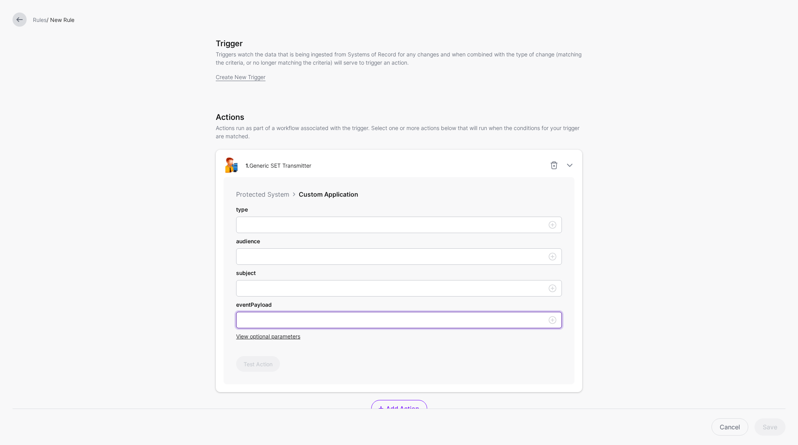
click at [257, 313] on input "type" at bounding box center [399, 320] width 326 height 16
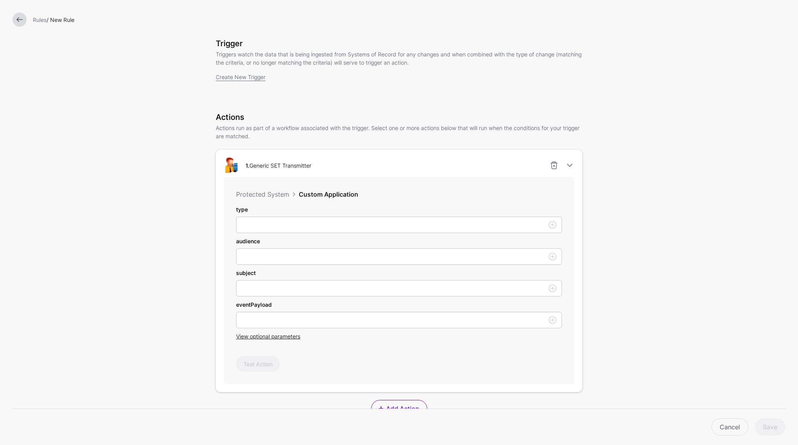
click at [263, 341] on div "Protected System Custom Application type audience subject eventPayload View opt…" at bounding box center [399, 280] width 351 height 207
click at [263, 340] on span "View optional parameters" at bounding box center [268, 336] width 64 height 7
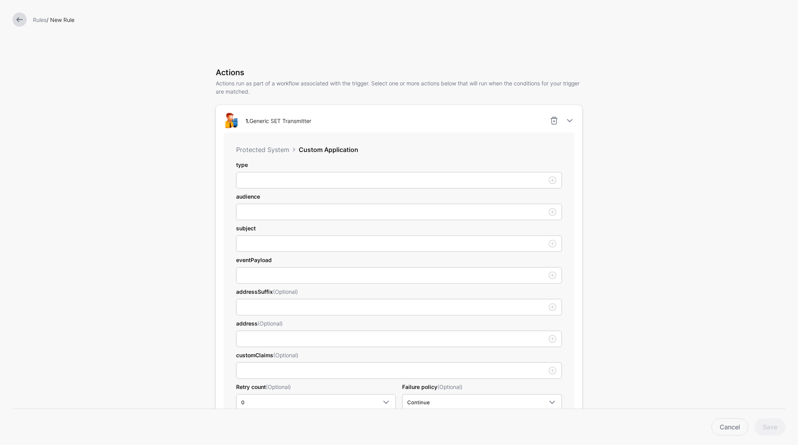
scroll to position [0, 0]
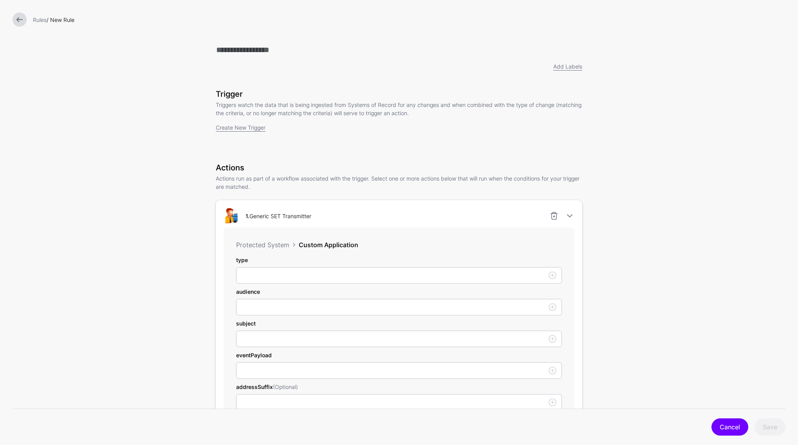
click at [722, 430] on link "Cancel" at bounding box center [730, 426] width 37 height 17
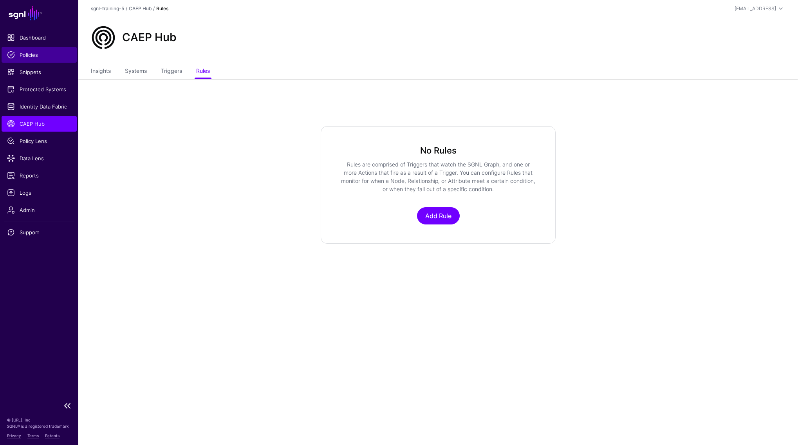
click at [36, 58] on span "Policies" at bounding box center [39, 55] width 64 height 8
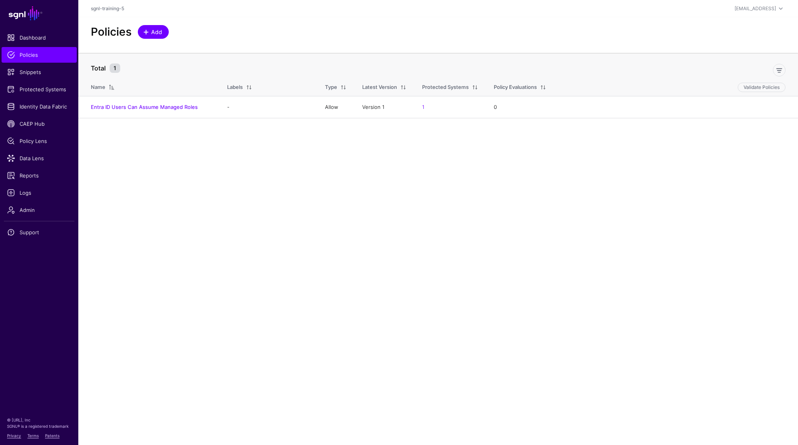
click at [164, 33] on link "Add" at bounding box center [153, 32] width 31 height 14
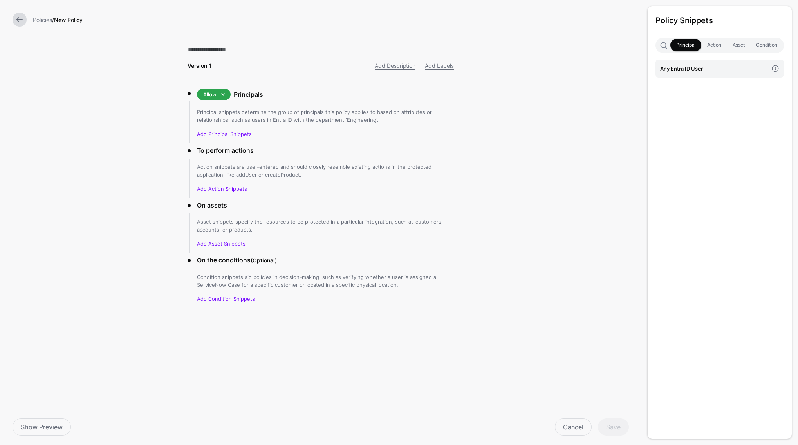
click at [20, 20] on link at bounding box center [20, 20] width 14 height 14
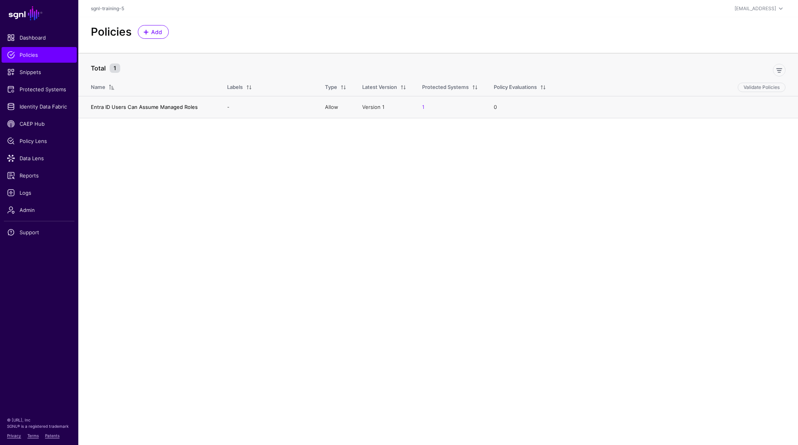
click at [153, 108] on link "Entra ID Users Can Assume Managed Roles" at bounding box center [144, 107] width 107 height 6
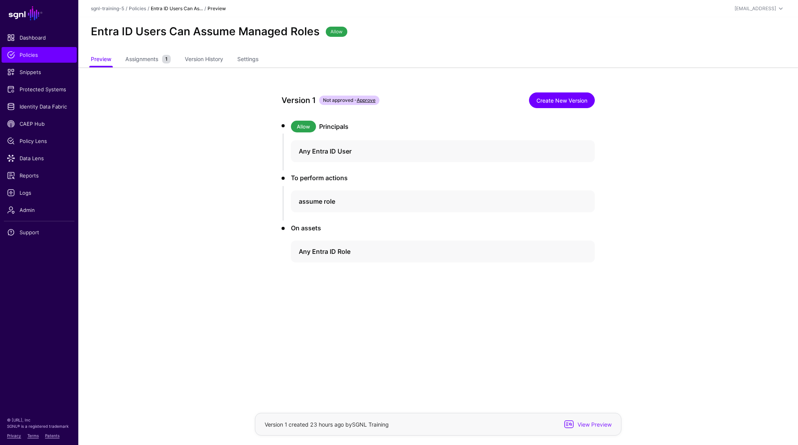
click at [572, 101] on link "Create New Version" at bounding box center [562, 100] width 66 height 16
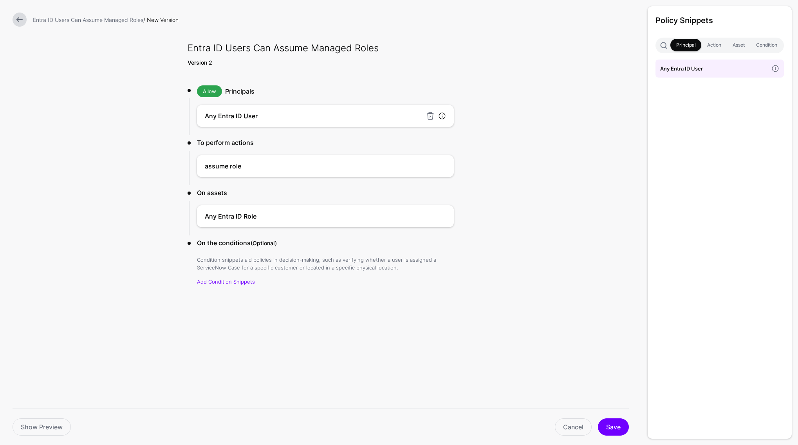
click at [443, 116] on link at bounding box center [442, 116] width 8 height 8
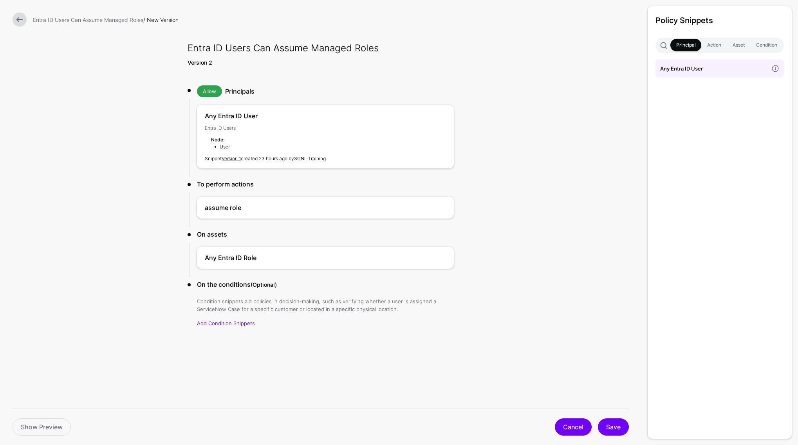
click at [576, 430] on link "Cancel" at bounding box center [573, 426] width 37 height 17
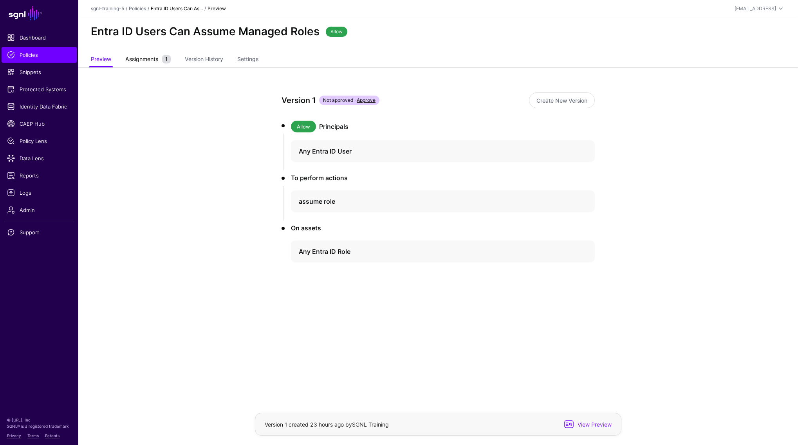
click at [159, 58] on span "Assignments" at bounding box center [141, 59] width 37 height 8
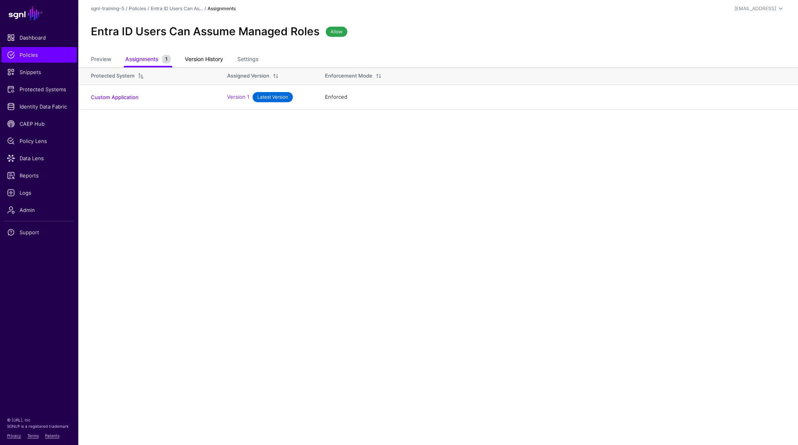
click at [211, 56] on link "Version History" at bounding box center [204, 59] width 38 height 15
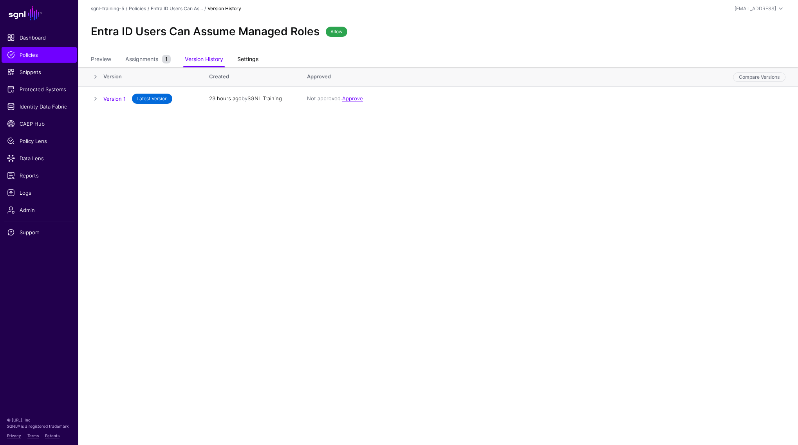
click at [246, 58] on link "Settings" at bounding box center [247, 59] width 21 height 15
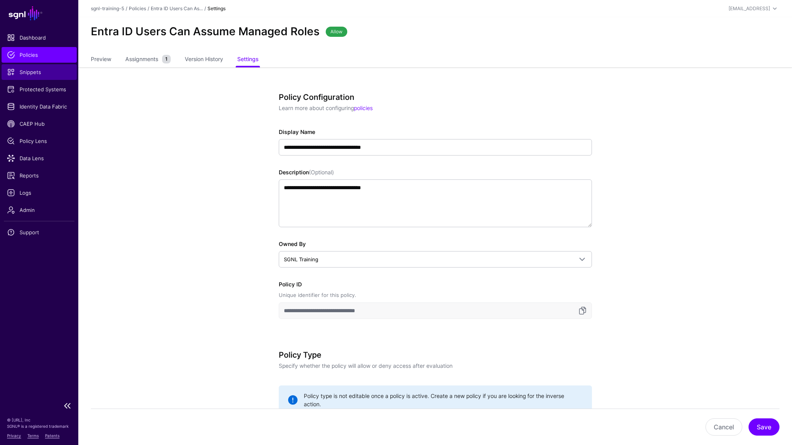
click at [26, 72] on span "Snippets" at bounding box center [39, 72] width 64 height 8
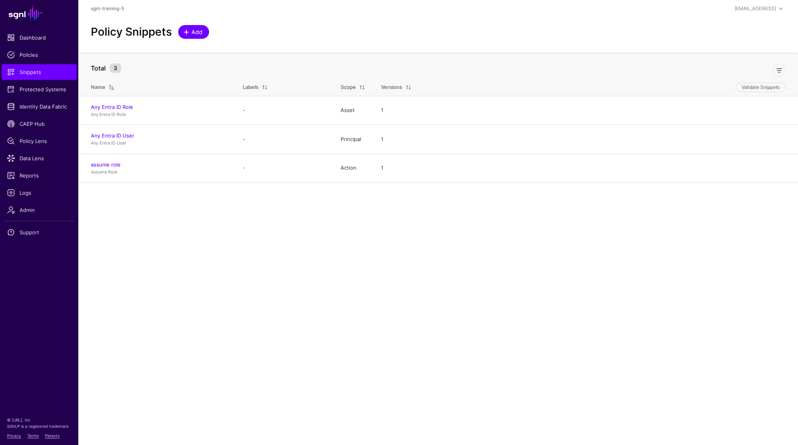
click at [191, 33] on span "Add" at bounding box center [197, 32] width 13 height 8
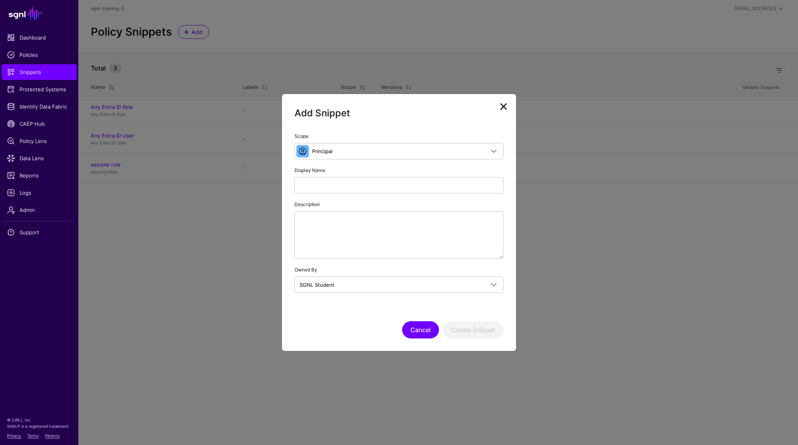
click at [422, 331] on button "Cancel" at bounding box center [420, 329] width 37 height 17
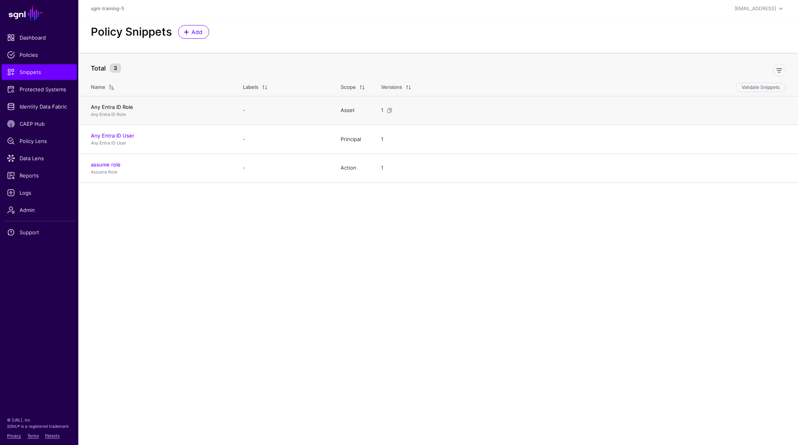
click at [119, 105] on link "Any Entra ID Role" at bounding box center [112, 107] width 42 height 6
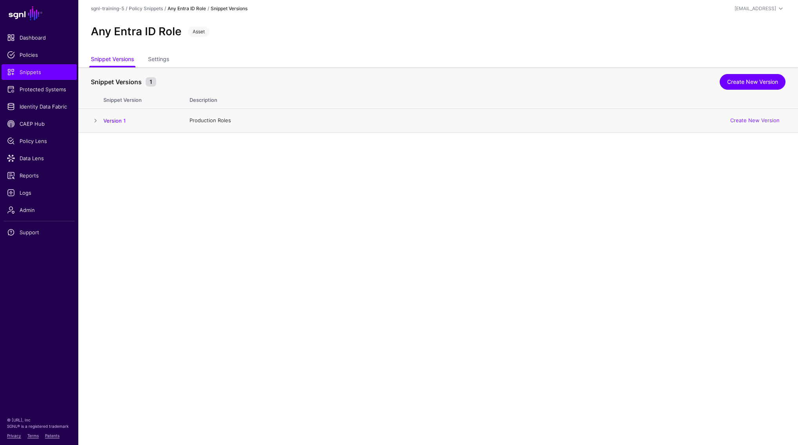
click at [92, 120] on span at bounding box center [95, 120] width 9 height 9
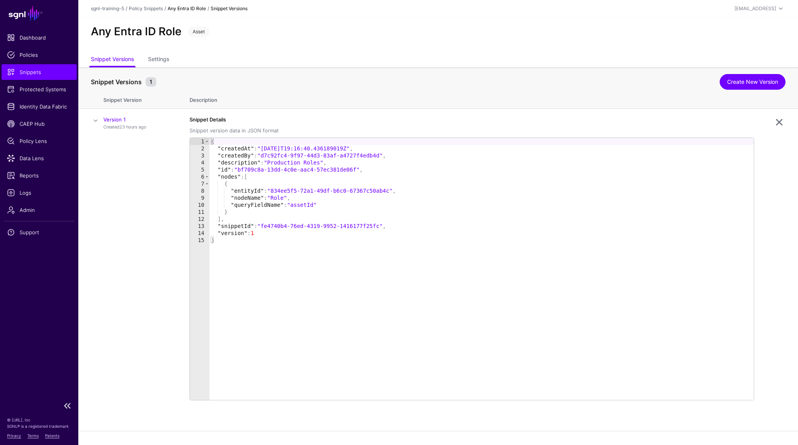
click at [750, 83] on link "Create New Version" at bounding box center [753, 82] width 66 height 16
click at [750, 83] on app-snippets-item-versions "Snippet Versions 1 Create New Version Snippet Version Description Version 1 Cre…" at bounding box center [438, 249] width 720 height 364
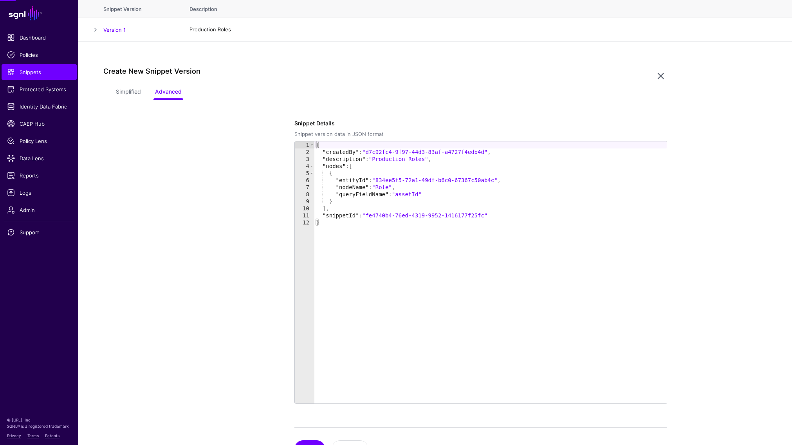
scroll to position [128, 0]
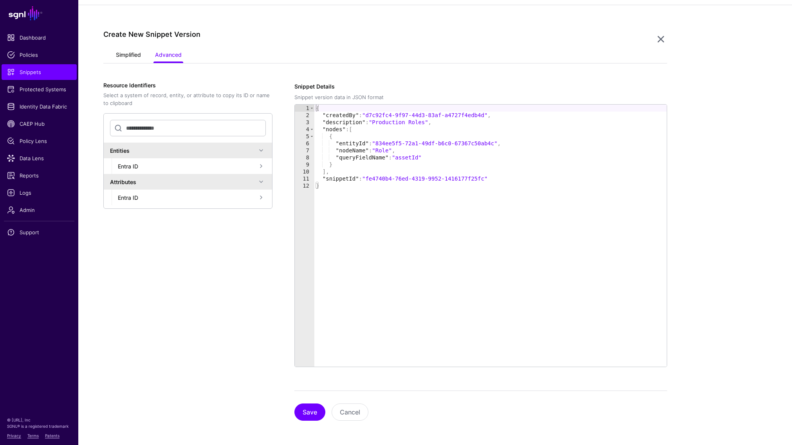
click at [132, 54] on link "Simplified" at bounding box center [128, 55] width 25 height 15
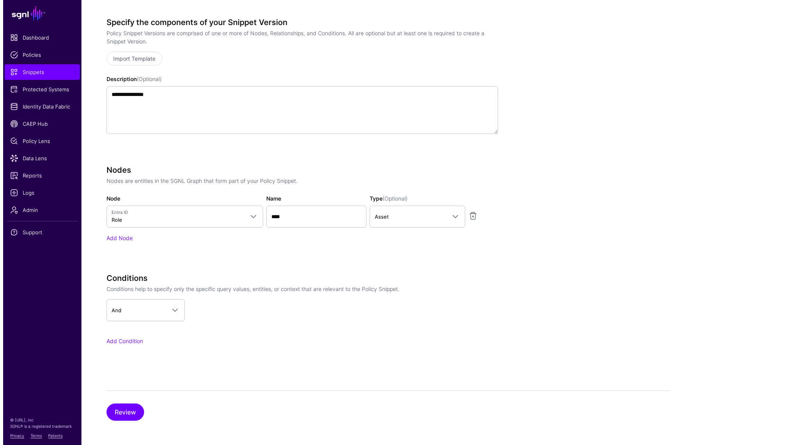
scroll to position [0, 0]
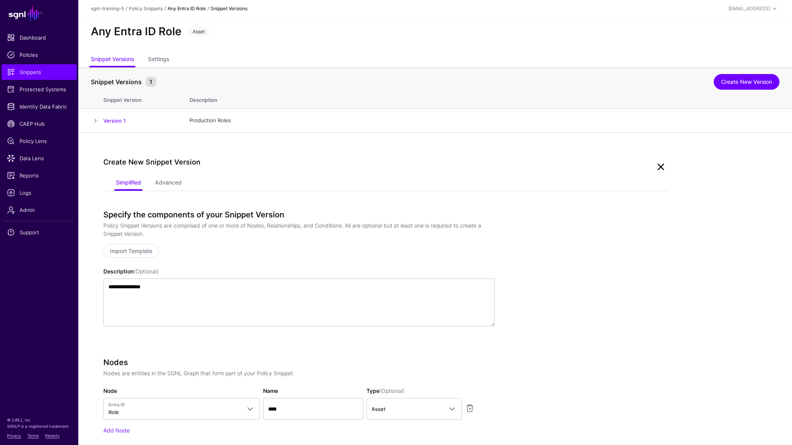
click at [660, 168] on link at bounding box center [661, 167] width 13 height 13
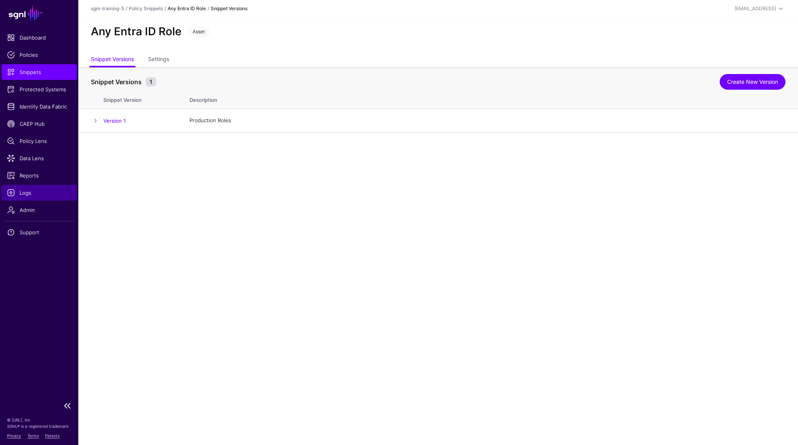
click at [27, 194] on span "Logs" at bounding box center [39, 193] width 64 height 8
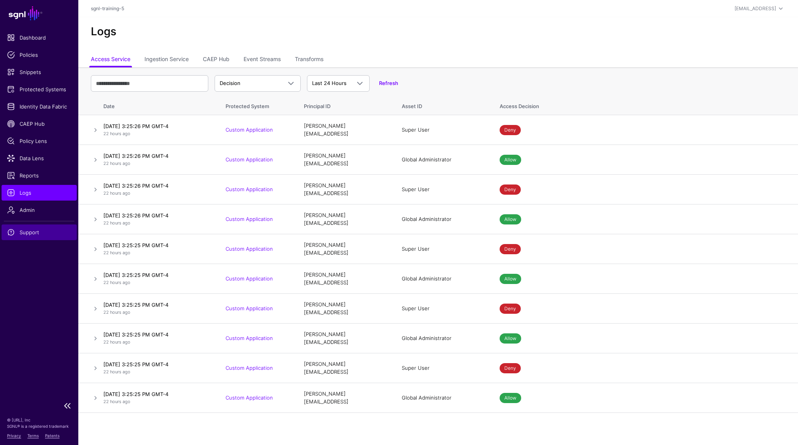
click at [29, 232] on span "Support" at bounding box center [39, 232] width 64 height 8
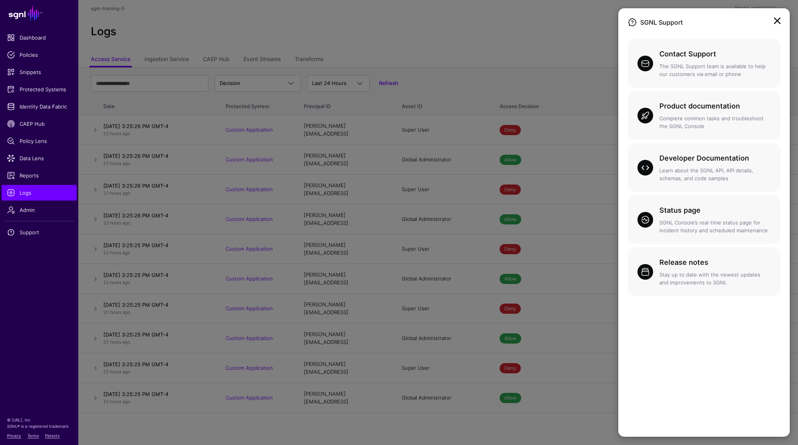
click at [780, 23] on link at bounding box center [777, 20] width 13 height 13
